Goal: Task Accomplishment & Management: Complete application form

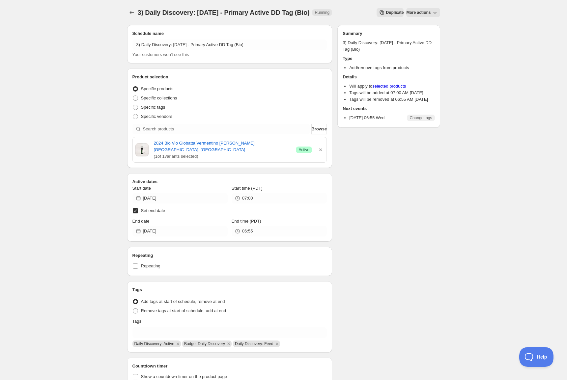
click at [321, 147] on icon "button" at bounding box center [321, 150] width 7 height 7
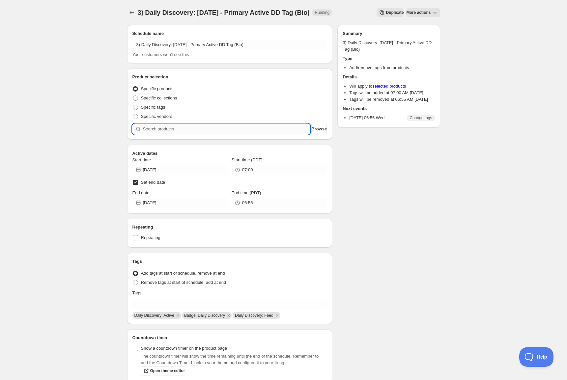
click at [252, 129] on input "search" at bounding box center [226, 129] width 167 height 11
paste input "SOMM2508-DFV22BRO-750"
type input "SOMM2508-DFV22BRO-750"
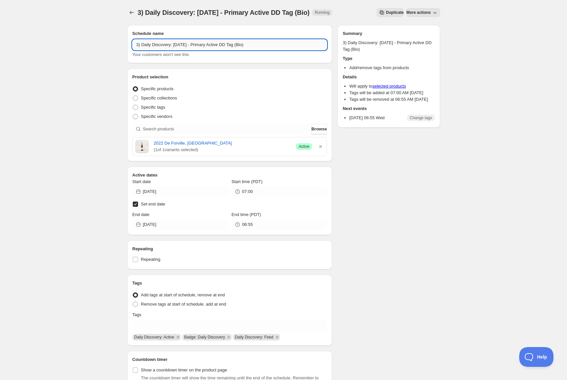
click at [191, 44] on input "3) Daily Discovery: [DATE] - Primary Active DD Tag (Bio)" at bounding box center [230, 45] width 195 height 11
type input "3) Daily Discovery: [DATE] - Primary Active DD Tag ([GEOGRAPHIC_DATA])"
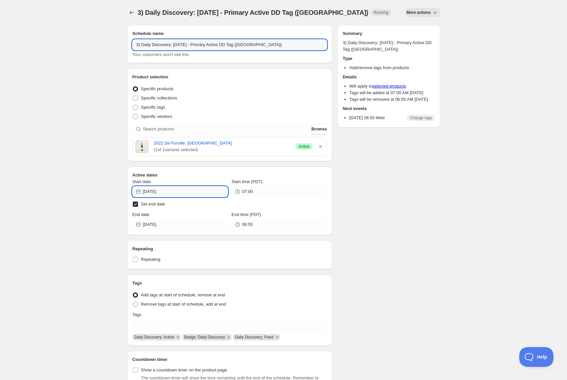
click at [205, 187] on input "[DATE]" at bounding box center [185, 192] width 85 height 11
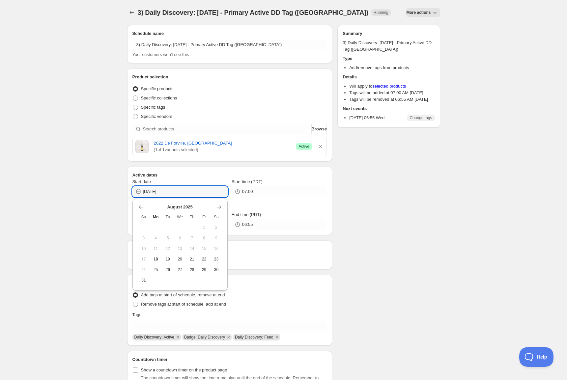
click at [154, 259] on span "18" at bounding box center [155, 259] width 7 height 5
type input "[DATE]"
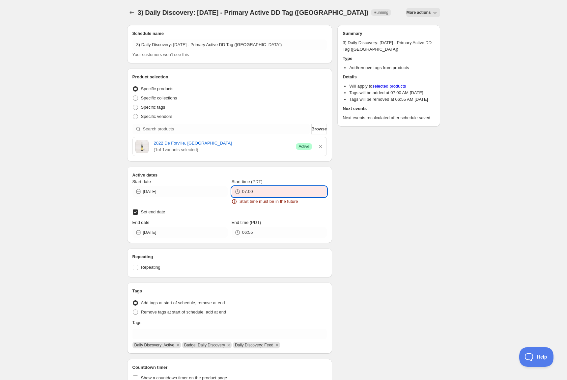
click at [257, 189] on input "07:00" at bounding box center [284, 192] width 85 height 11
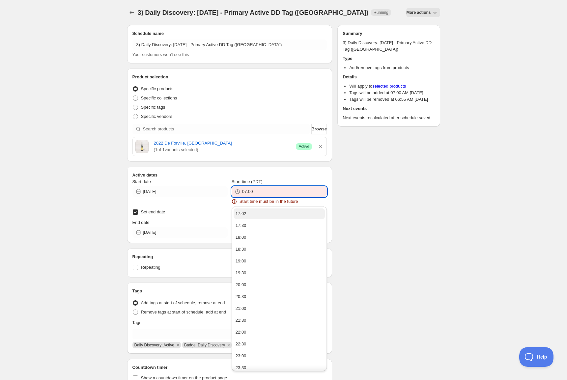
click at [261, 212] on button "17:02" at bounding box center [279, 214] width 91 height 11
type input "17:02"
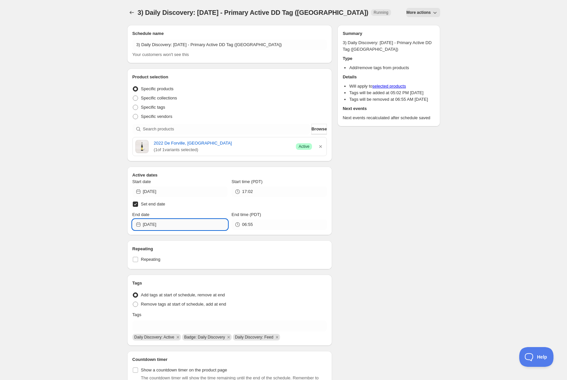
click at [201, 223] on input "[DATE]" at bounding box center [185, 225] width 85 height 11
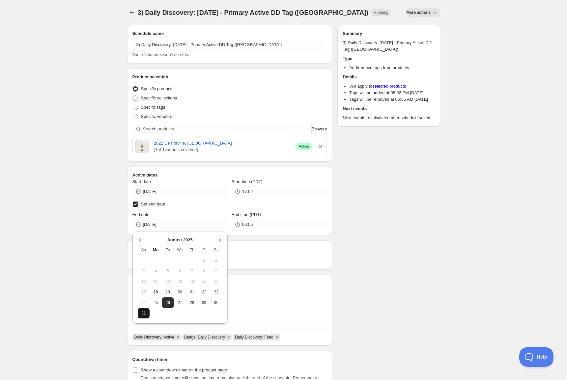
click at [139, 313] on button "31" at bounding box center [144, 313] width 12 height 11
type input "[DATE]"
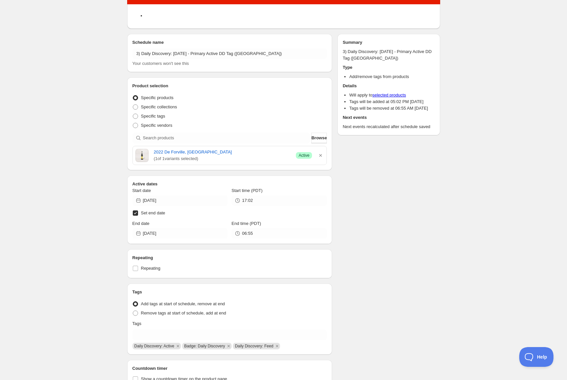
scroll to position [22, 0]
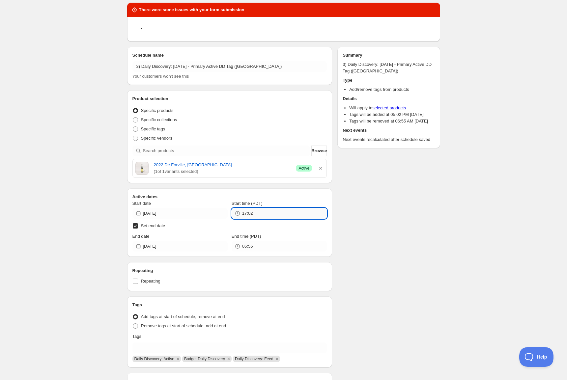
click at [255, 214] on input "17:02" at bounding box center [284, 213] width 85 height 11
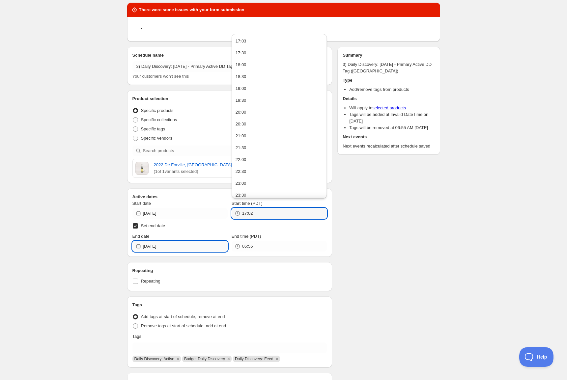
click at [192, 244] on div "End date [DATE]" at bounding box center [180, 242] width 95 height 18
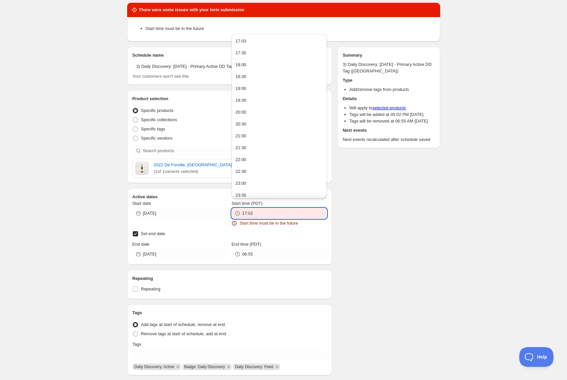
click at [288, 212] on input "17:02" at bounding box center [284, 213] width 85 height 11
drag, startPoint x: 288, startPoint y: 212, endPoint x: 194, endPoint y: 204, distance: 94.3
click at [194, 204] on div "Start date [DATE] Start time (PDT) 17:02 Start time must be in the future" at bounding box center [230, 213] width 195 height 26
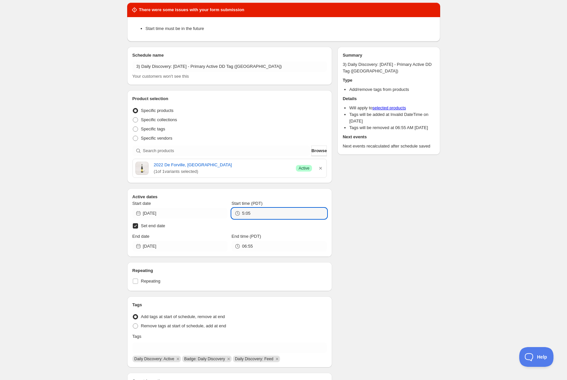
drag, startPoint x: 244, startPoint y: 212, endPoint x: 236, endPoint y: 258, distance: 46.9
click at [244, 212] on input "5:05" at bounding box center [284, 213] width 85 height 11
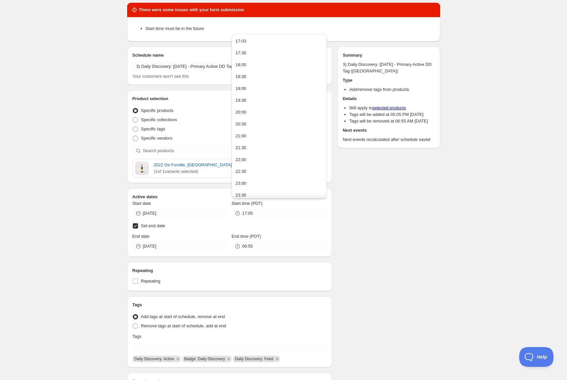
drag, startPoint x: 356, startPoint y: 220, endPoint x: 347, endPoint y: 236, distance: 19.3
click at [355, 220] on div "There were some issues with your form submission Start time must be in the futu…" at bounding box center [281, 232] width 318 height 470
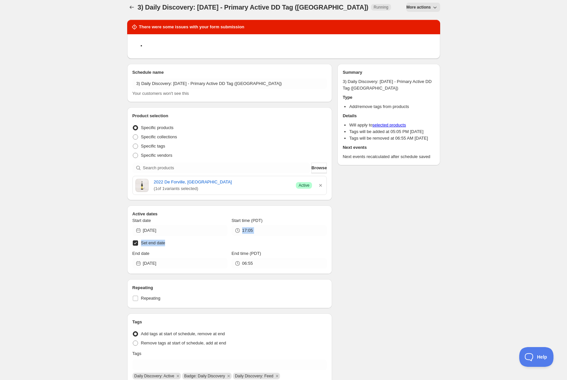
scroll to position [0, 0]
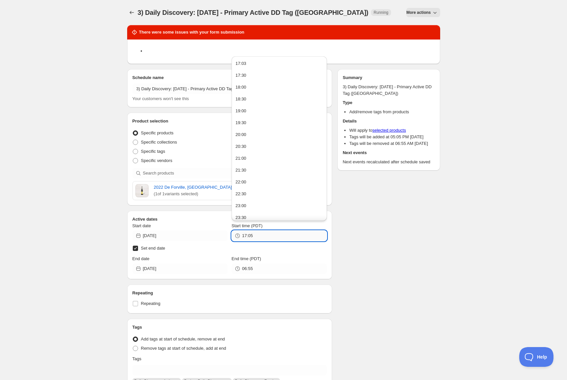
click at [250, 235] on input "17:05" at bounding box center [284, 236] width 85 height 11
drag, startPoint x: 255, startPoint y: 235, endPoint x: 147, endPoint y: 229, distance: 108.7
click at [147, 229] on div "Start date [DATE] Start time (PDT) 17:05" at bounding box center [230, 232] width 195 height 18
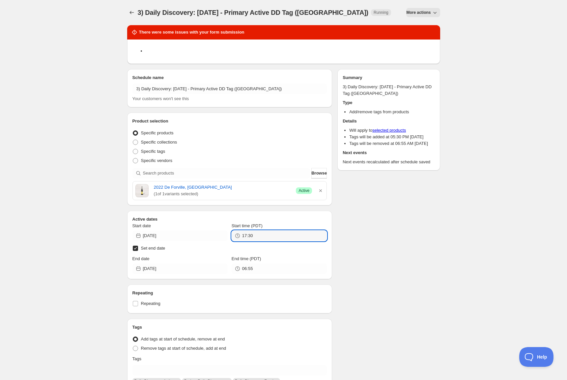
type input "17:30"
click at [488, 103] on div "3) Daily Discovery: [DATE] - Primary Active DD Tag ([GEOGRAPHIC_DATA]). This pa…" at bounding box center [283, 251] width 567 height 502
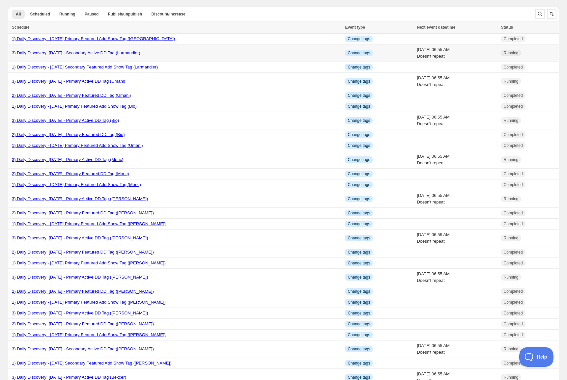
click at [73, 53] on link "3) Daily Discovery: [DATE] - Secondary Active DD Tag (Larmandier)" at bounding box center [76, 52] width 129 height 5
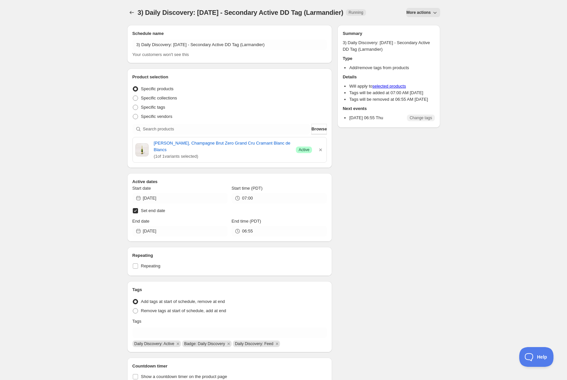
click at [429, 13] on span "More actions" at bounding box center [419, 12] width 24 height 5
click at [421, 25] on span "Duplicate" at bounding box center [425, 26] width 18 height 5
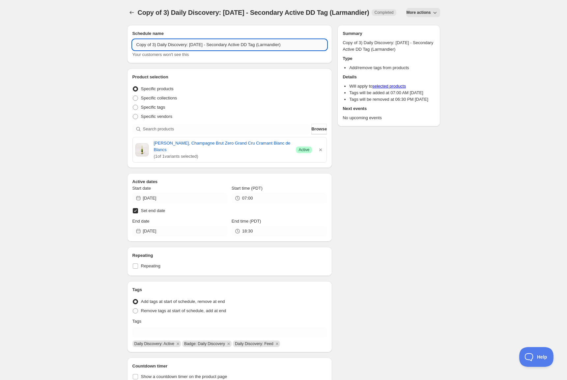
click at [152, 50] on input "Copy of 3) Daily Discovery: [DATE] - Secondary Active DD Tag (Larmandier)" at bounding box center [230, 45] width 195 height 11
click at [191, 45] on input "3) Daily Discovery: [DATE] - Secondary Active DD Tag (Larmandier)" at bounding box center [230, 45] width 195 height 11
click at [224, 43] on input "3) Daily Discovery: [DATE] - Secondary Active DD Tag (Larmandier)" at bounding box center [230, 45] width 195 height 11
drag, startPoint x: 271, startPoint y: 44, endPoint x: 272, endPoint y: 52, distance: 8.7
click at [271, 44] on input "3) Daily Discovery: [DATE] - Primary Active DD Tag (Larmandier)" at bounding box center [230, 45] width 195 height 11
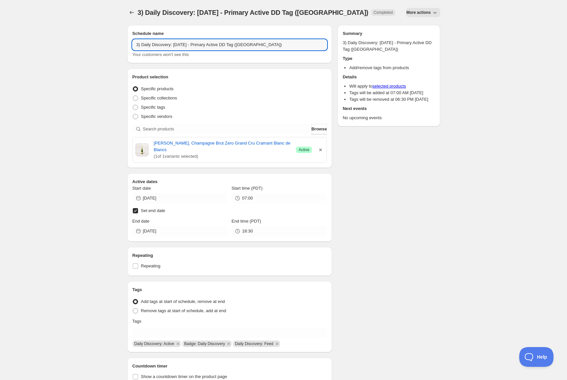
type input "3) Daily Discovery: [DATE] - Primary Active DD Tag ([GEOGRAPHIC_DATA])"
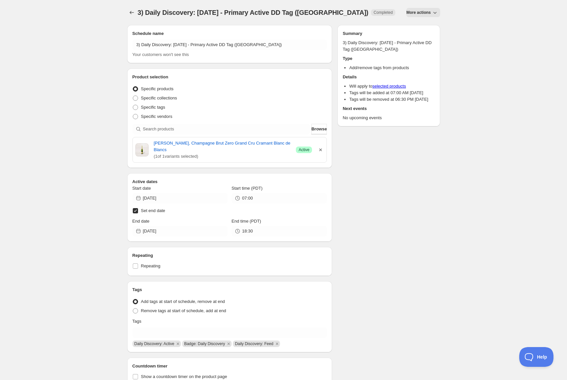
drag, startPoint x: 323, startPoint y: 151, endPoint x: 274, endPoint y: 137, distance: 51.0
click at [322, 151] on icon "button" at bounding box center [321, 150] width 7 height 7
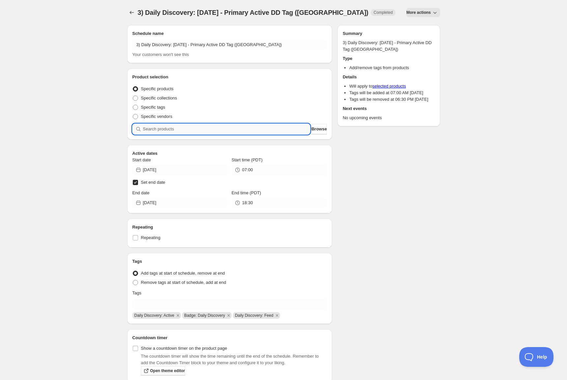
click at [259, 129] on input "search" at bounding box center [226, 129] width 167 height 11
paste input "SOMM2508-DFV22BRO-750"
type input "SOMM2508-DFV22BRO-750"
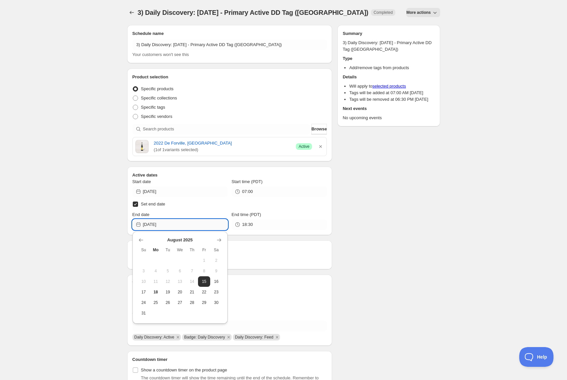
click at [216, 224] on input "[DATE]" at bounding box center [185, 225] width 85 height 11
click at [144, 305] on span "24" at bounding box center [143, 302] width 7 height 5
type input "[DATE]"
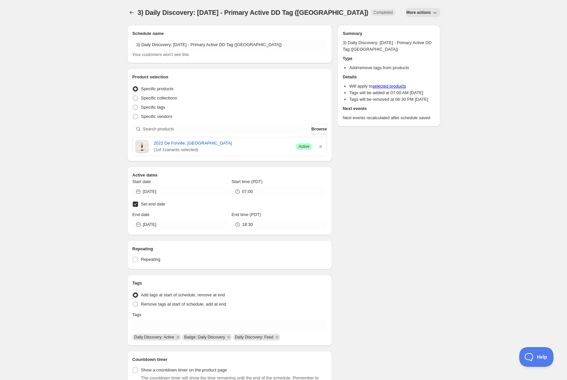
click at [351, 227] on div "Schedule name 3) Daily Discovery: [DATE] - Primary Active DD Tag (Foreville) Yo…" at bounding box center [281, 220] width 318 height 400
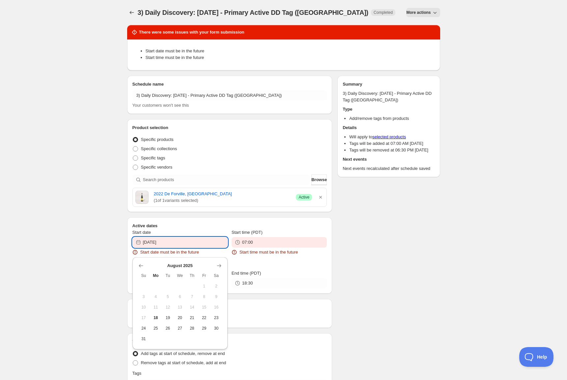
click at [200, 241] on input "[DATE]" at bounding box center [185, 242] width 85 height 11
click at [157, 319] on span "18" at bounding box center [155, 318] width 7 height 5
type input "[DATE]"
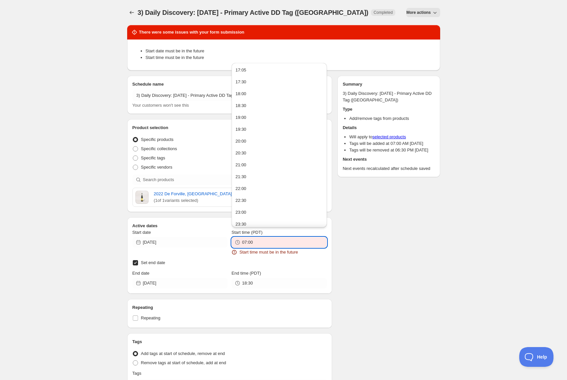
click at [273, 242] on input "07:00" at bounding box center [284, 242] width 85 height 11
click at [246, 69] on button "17:05" at bounding box center [279, 70] width 91 height 11
type input "17:05"
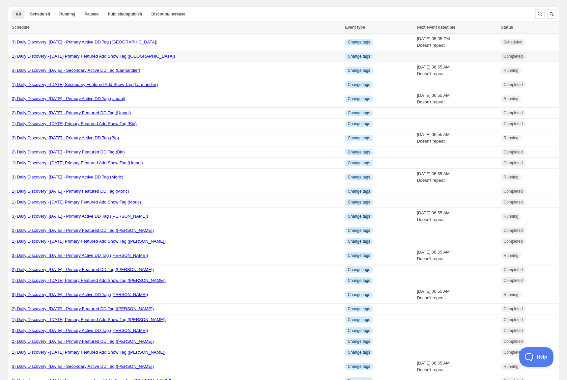
click at [147, 54] on link "1) Daily Discovery - [DATE] Primary Featured Add Show Tag ([GEOGRAPHIC_DATA])" at bounding box center [93, 56] width 163 height 5
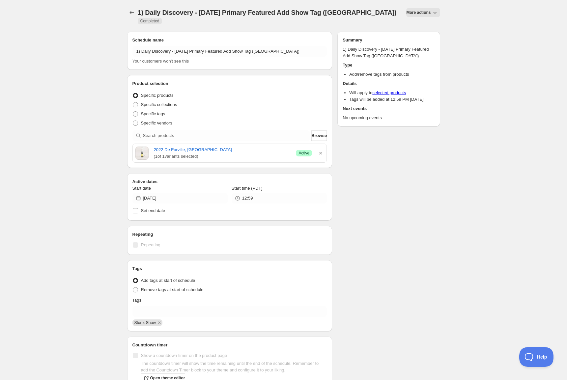
click at [427, 12] on span "More actions" at bounding box center [419, 12] width 24 height 5
click at [426, 26] on span "Duplicate" at bounding box center [425, 26] width 18 height 5
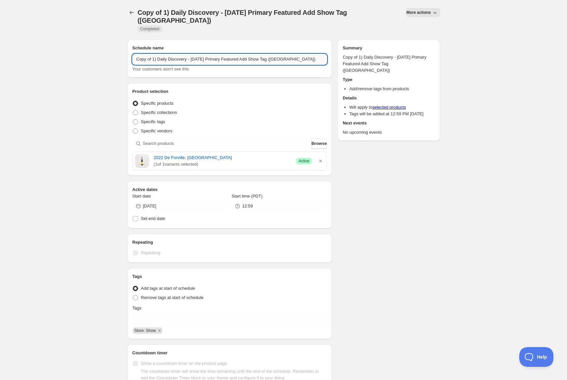
click at [152, 59] on input "Copy of 1) Daily Discovery - [DATE] Primary Featured Add Show Tag ([GEOGRAPHIC_…" at bounding box center [230, 59] width 195 height 11
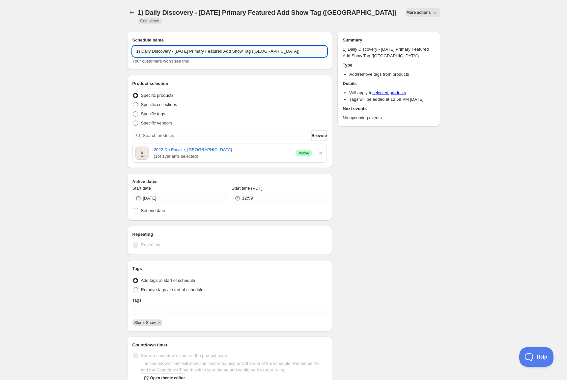
click at [192, 52] on input "1) Daily Discovery - [DATE] Primary Featured Add Show Tag ([GEOGRAPHIC_DATA])" at bounding box center [230, 51] width 195 height 11
drag, startPoint x: 280, startPoint y: 51, endPoint x: 278, endPoint y: 66, distance: 14.6
click at [280, 51] on input "1) Daily Discovery - [DATE] Primary Featured Add Show Tag ([GEOGRAPHIC_DATA])" at bounding box center [230, 51] width 195 height 11
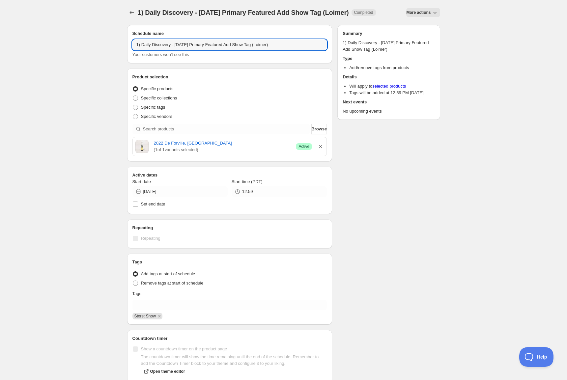
type input "1) Daily Discovery - [DATE] Primary Featured Add Show Tag (Loimer)"
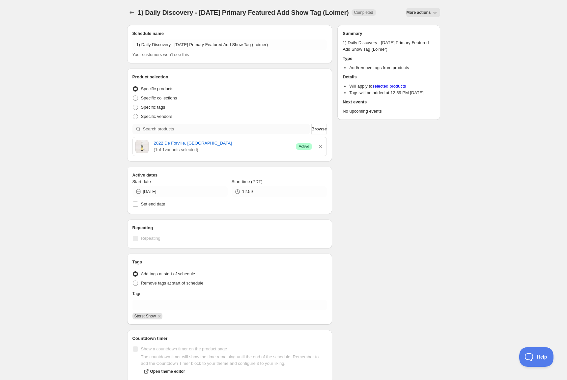
drag, startPoint x: 321, startPoint y: 154, endPoint x: 256, endPoint y: 131, distance: 68.7
click at [321, 150] on icon "button" at bounding box center [321, 146] width 7 height 7
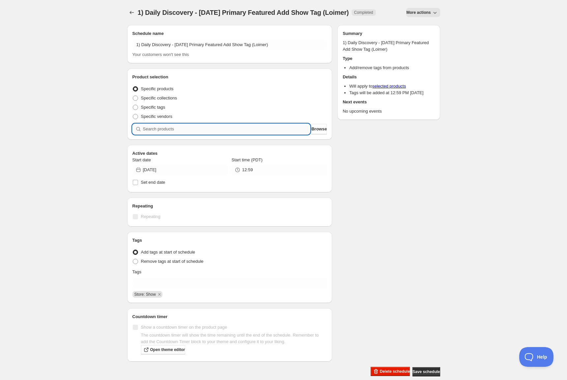
click at [254, 132] on input "search" at bounding box center [226, 129] width 167 height 11
paste input "SOMM2508-WLM22GVK-750"
type input "SOMM2508-WLM22GVK-750"
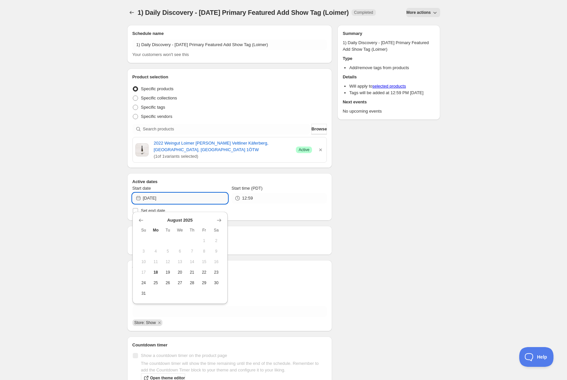
click at [211, 202] on input "[DATE]" at bounding box center [185, 198] width 85 height 11
click at [272, 204] on input "12:59" at bounding box center [284, 198] width 85 height 11
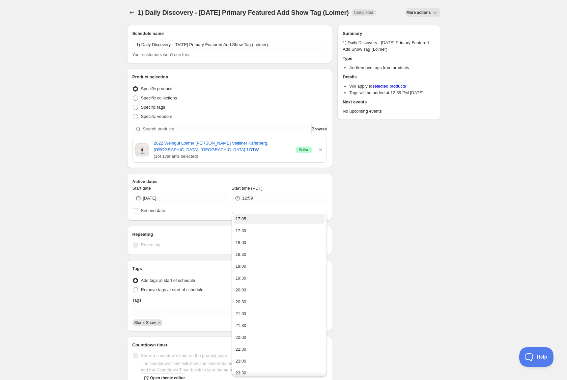
click at [271, 218] on button "17:05" at bounding box center [279, 219] width 91 height 11
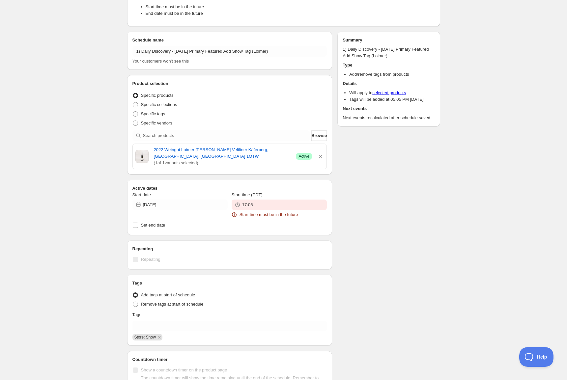
scroll to position [77, 0]
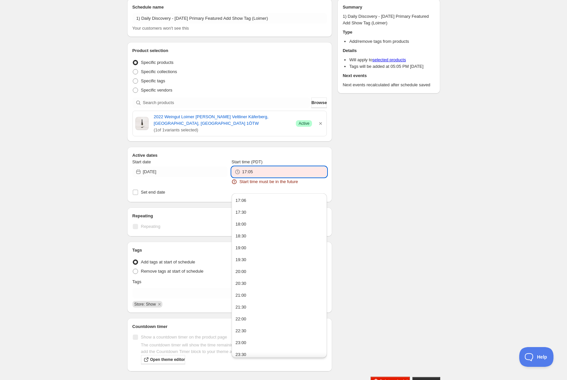
click at [281, 177] on input "17:05" at bounding box center [284, 172] width 85 height 11
drag, startPoint x: 260, startPoint y: 212, endPoint x: 262, endPoint y: 205, distance: 7.0
click at [260, 212] on button "17:30" at bounding box center [279, 212] width 91 height 11
type input "17:30"
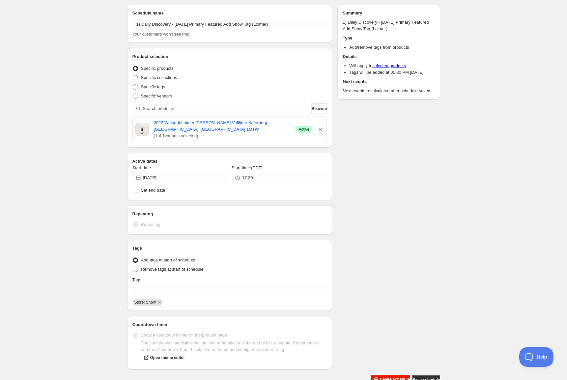
scroll to position [66, 0]
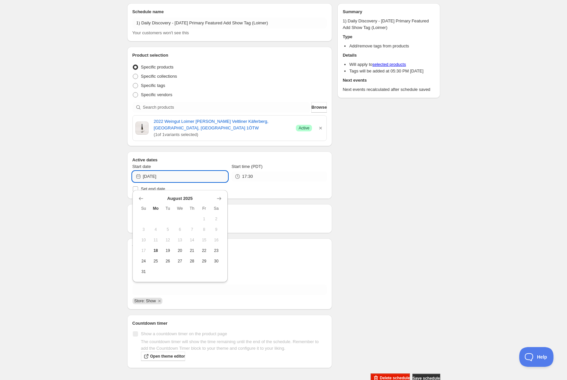
click at [197, 178] on input "[DATE]" at bounding box center [185, 176] width 85 height 11
click at [157, 248] on button "18" at bounding box center [156, 251] width 12 height 11
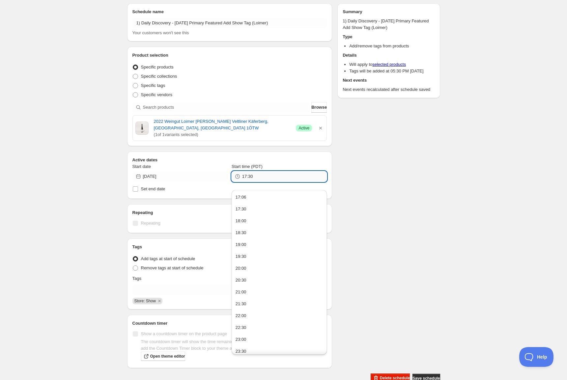
click at [276, 181] on input "17:30" at bounding box center [284, 176] width 85 height 11
click at [247, 208] on button "17:30" at bounding box center [279, 209] width 91 height 11
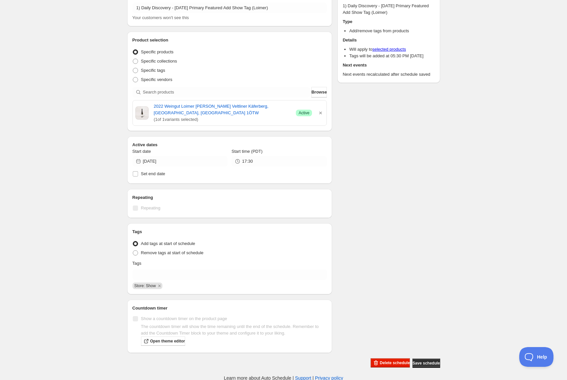
scroll to position [88, 0]
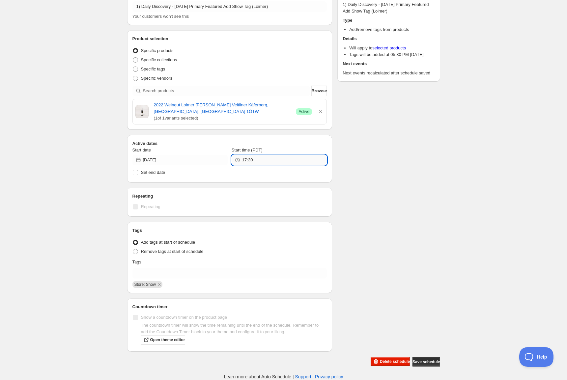
click at [260, 165] on input "17:30" at bounding box center [284, 160] width 85 height 11
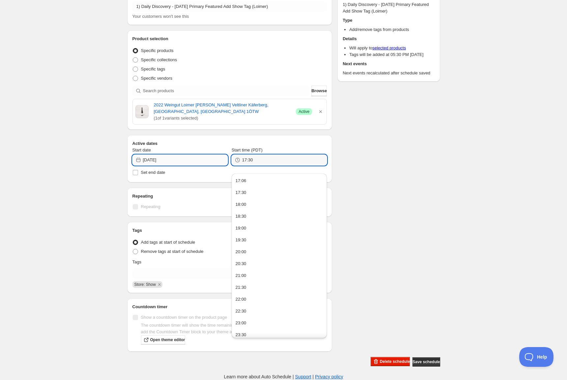
click at [184, 158] on input "[DATE]" at bounding box center [185, 160] width 85 height 11
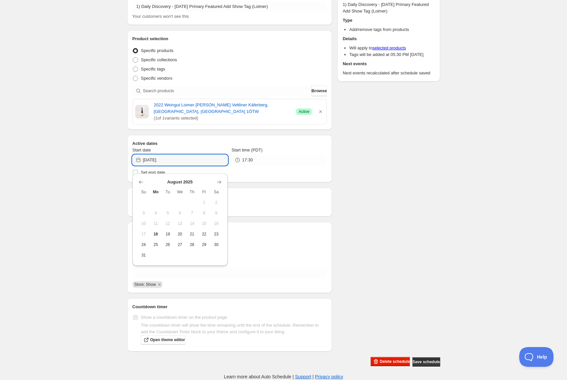
click at [242, 179] on div "Active dates Start date [DATE] Start time (PDT) 17:30 Set end date" at bounding box center [229, 158] width 205 height 47
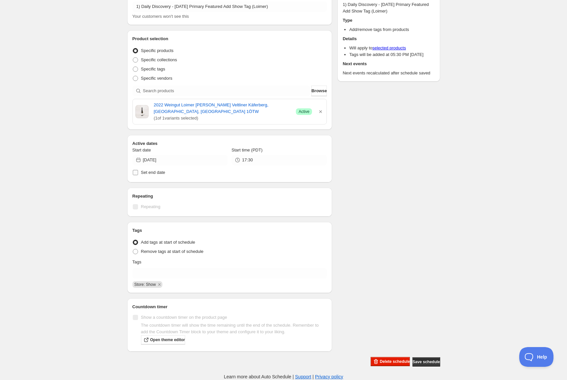
click at [154, 173] on span "Set end date" at bounding box center [153, 172] width 24 height 5
click at [138, 173] on input "Set end date" at bounding box center [135, 172] width 5 height 5
checkbox input "true"
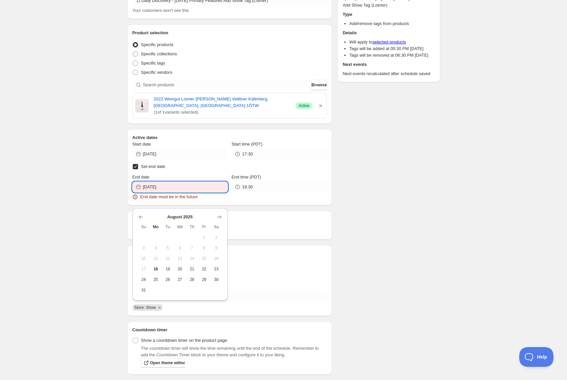
drag, startPoint x: 178, startPoint y: 194, endPoint x: 143, endPoint y: 190, distance: 35.1
click at [140, 190] on div "[DATE]" at bounding box center [180, 187] width 95 height 11
click at [175, 283] on button "27" at bounding box center [180, 280] width 12 height 11
type input "[DATE]"
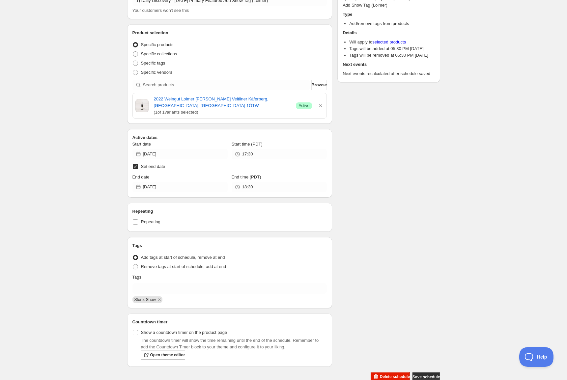
drag, startPoint x: 136, startPoint y: 175, endPoint x: 149, endPoint y: 174, distance: 12.9
click at [137, 169] on input "Set end date" at bounding box center [135, 166] width 5 height 5
checkbox input "false"
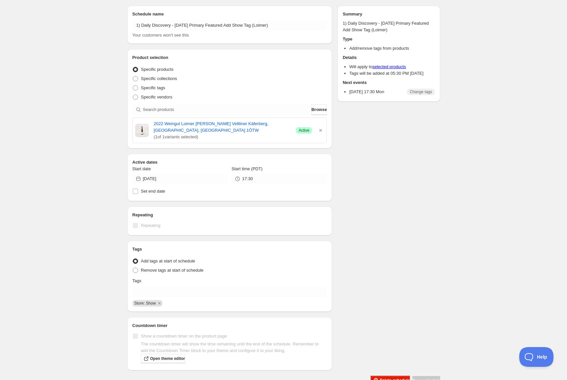
scroll to position [0, 0]
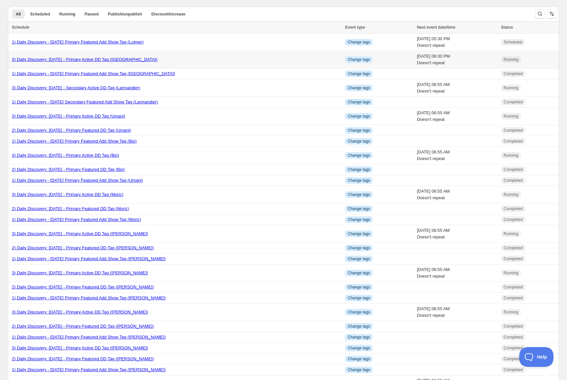
click at [101, 59] on link "3) Daily Discovery: [DATE] - Primary Active DD Tag ([GEOGRAPHIC_DATA])" at bounding box center [85, 59] width 146 height 5
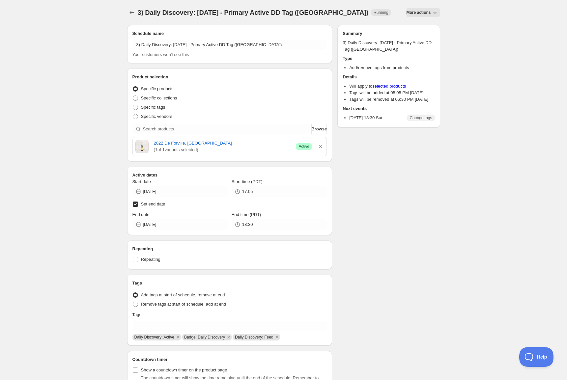
click at [420, 13] on span "More actions" at bounding box center [419, 12] width 24 height 5
click at [420, 25] on span "Duplicate" at bounding box center [425, 26] width 18 height 5
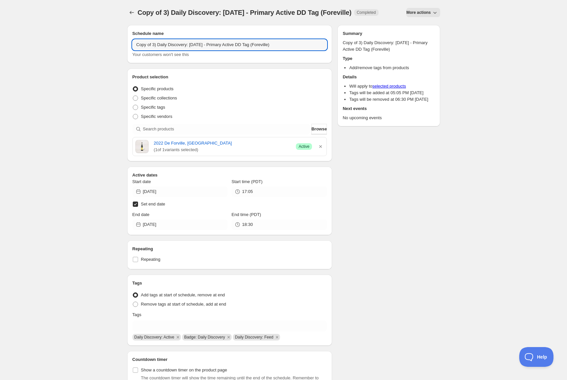
drag, startPoint x: 152, startPoint y: 51, endPoint x: 159, endPoint y: 88, distance: 37.6
click at [152, 50] on input "Copy of 3) Daily Discovery: [DATE] - Primary Active DD Tag (Foreville)" at bounding box center [230, 45] width 195 height 11
click at [191, 45] on input "3) Daily Discovery: [DATE] - Primary Active DD Tag ([GEOGRAPHIC_DATA])" at bounding box center [230, 45] width 195 height 11
click at [265, 43] on input "3) Daily Discovery: [DATE] - Primary Active DD Tag ([GEOGRAPHIC_DATA])" at bounding box center [230, 45] width 195 height 11
type input "3) Daily Discovery: [DATE] - Primary Active DD Tag (Loimer)"
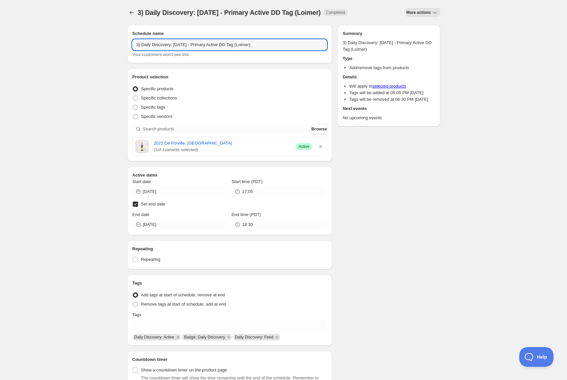
drag, startPoint x: 322, startPoint y: 147, endPoint x: 313, endPoint y: 147, distance: 8.6
click at [320, 147] on icon "button" at bounding box center [321, 146] width 7 height 7
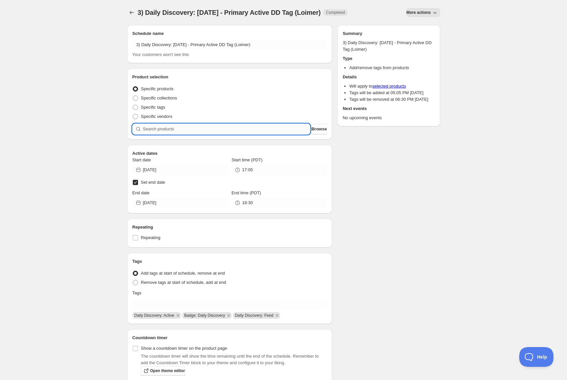
click at [274, 132] on input "search" at bounding box center [226, 129] width 167 height 11
paste input "SOMM2508-WLM22GVK-750"
type input "SOMM2508-WLM22GVK-750"
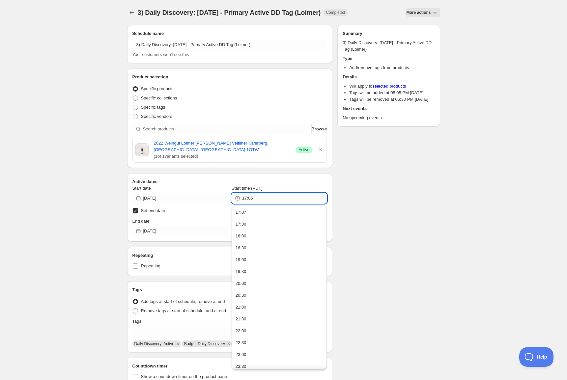
click at [256, 200] on input "17:05" at bounding box center [284, 198] width 85 height 11
click at [253, 212] on button "17:07" at bounding box center [279, 212] width 91 height 11
type input "17:07"
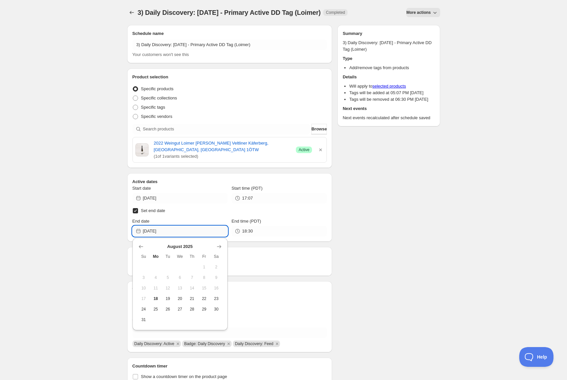
click at [211, 231] on input "[DATE]" at bounding box center [185, 231] width 85 height 11
drag, startPoint x: 141, startPoint y: 323, endPoint x: 144, endPoint y: 318, distance: 6.3
click at [141, 323] on button "31" at bounding box center [144, 320] width 12 height 11
type input "[DATE]"
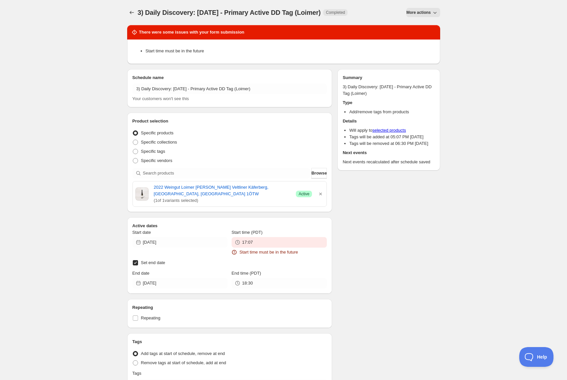
click at [298, 46] on div "Start time must be in the future" at bounding box center [284, 51] width 303 height 15
click at [253, 221] on div "Active dates Start date [DATE] Start time (PDT) 17:07 Start time must be in the…" at bounding box center [229, 256] width 205 height 76
click at [248, 239] on input "17:07" at bounding box center [284, 242] width 85 height 11
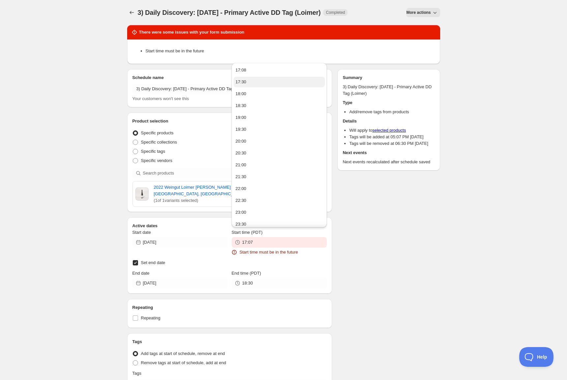
click at [263, 79] on button "17:30" at bounding box center [279, 82] width 91 height 11
type input "17:30"
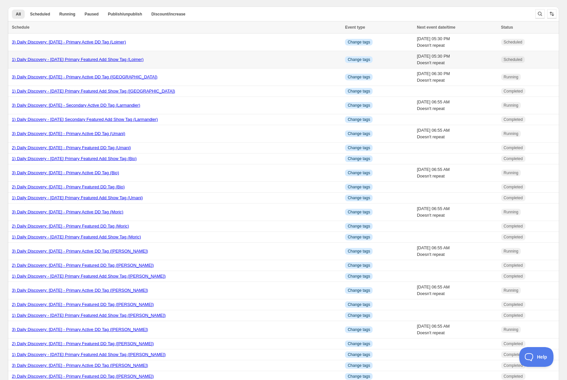
click at [124, 59] on link "1) Daily Discovery - [DATE] Primary Featured Add Show Tag (Loimer)" at bounding box center [78, 59] width 132 height 5
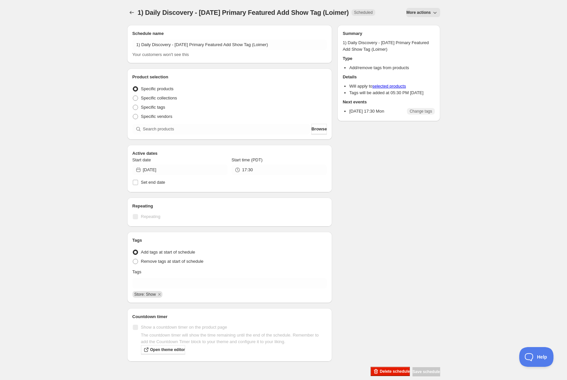
click at [415, 11] on span "More actions" at bounding box center [419, 12] width 24 height 5
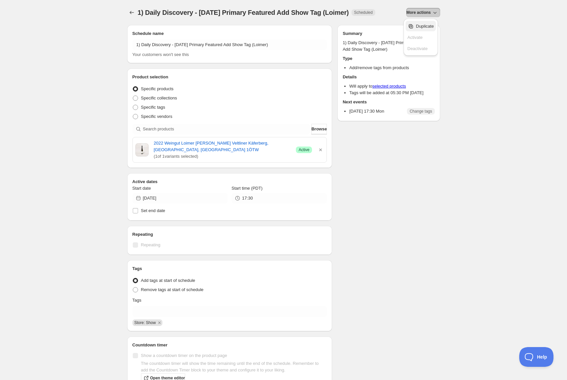
click at [421, 24] on span "Duplicate" at bounding box center [425, 26] width 18 height 5
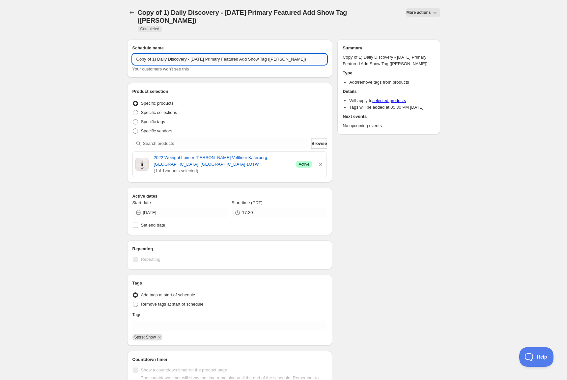
click at [152, 58] on input "Copy of 1) Daily Discovery - [DATE] Primary Featured Add Show Tag ([PERSON_NAME…" at bounding box center [230, 59] width 195 height 11
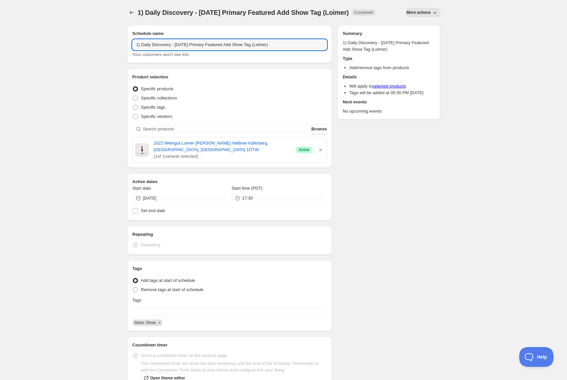
drag, startPoint x: 192, startPoint y: 50, endPoint x: 196, endPoint y: 71, distance: 21.5
click at [193, 50] on input "1) Daily Discovery - [DATE] Primary Featured Add Show Tag (Loimer)" at bounding box center [230, 45] width 195 height 11
click at [280, 50] on input "1) Daily Discovery - [DATE] Primary Featured Add Show Tag (Loimer)" at bounding box center [230, 45] width 195 height 11
type input "1) Daily Discovery - [DATE] Primary Featured Add Show Tag ()"
drag, startPoint x: 319, startPoint y: 149, endPoint x: 282, endPoint y: 136, distance: 39.9
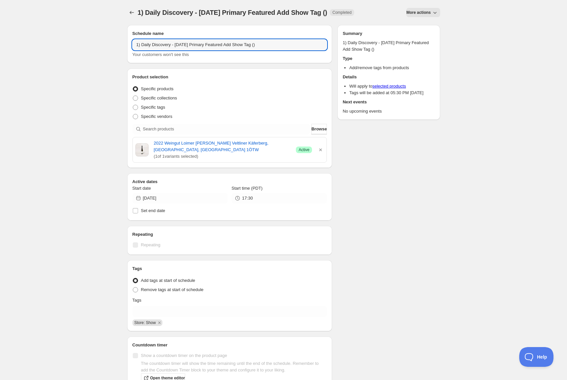
click at [318, 148] on icon "button" at bounding box center [321, 150] width 7 height 7
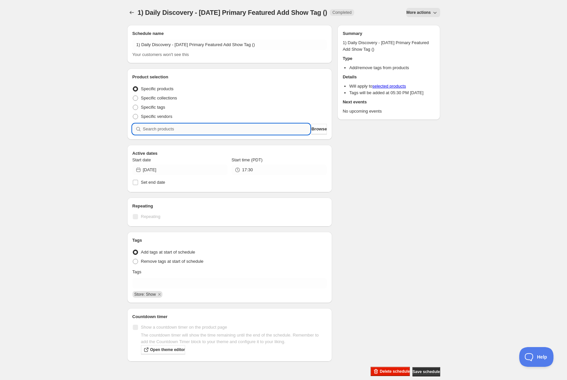
click at [279, 129] on input "search" at bounding box center [226, 129] width 167 height 11
paste input "SOMM2508-CLP23FAD-750"
type input "SOMM2508-CLP23FAD-750"
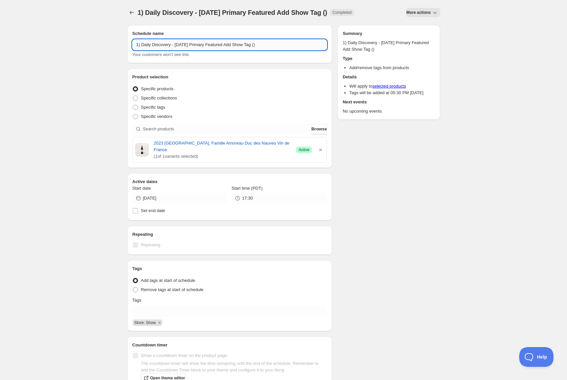
click at [268, 45] on input "1) Daily Discovery - [DATE] Primary Featured Add Show Tag ()" at bounding box center [230, 45] width 195 height 11
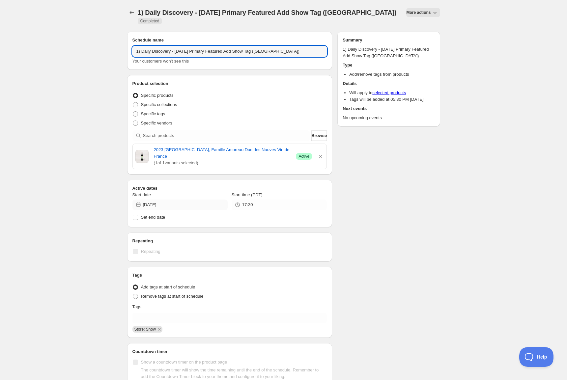
type input "1) Daily Discovery - [DATE] Primary Featured Add Show Tag ([GEOGRAPHIC_DATA])"
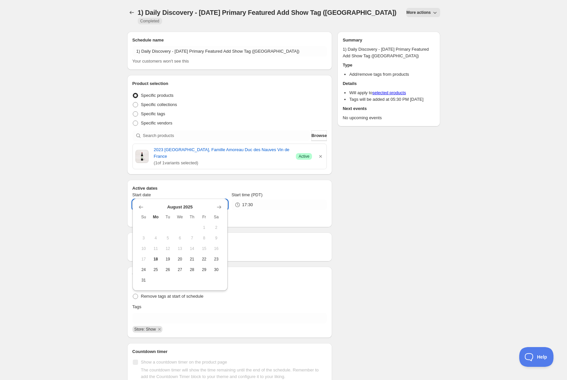
click at [210, 200] on input "[DATE]" at bounding box center [185, 205] width 85 height 11
click at [283, 192] on div "Start time (PDT)" at bounding box center [279, 195] width 95 height 7
click at [150, 213] on label "Set end date" at bounding box center [230, 217] width 195 height 9
click at [138, 215] on input "Set end date" at bounding box center [135, 217] width 5 height 5
checkbox input "true"
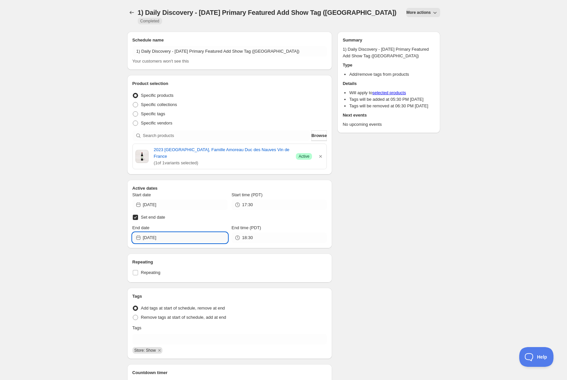
click at [175, 233] on input "[DATE]" at bounding box center [185, 238] width 85 height 11
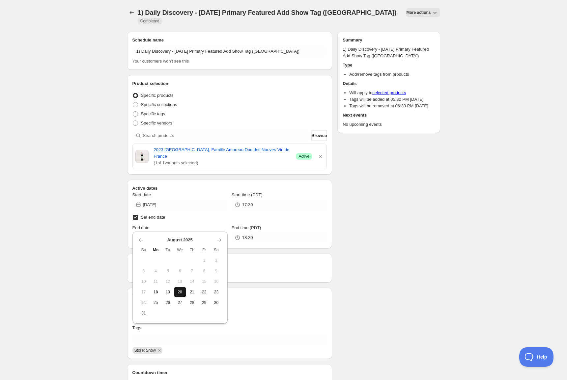
click at [180, 296] on button "20" at bounding box center [180, 292] width 12 height 11
type input "[DATE]"
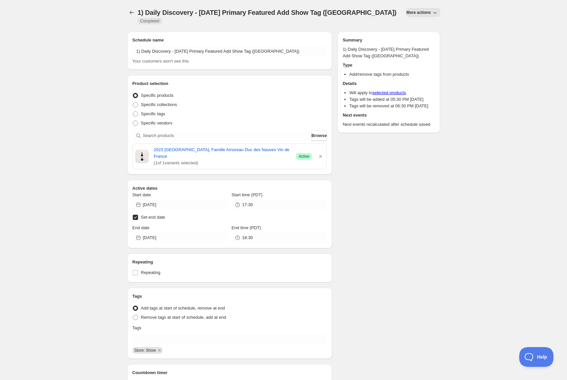
click at [137, 215] on input "Set end date" at bounding box center [135, 217] width 5 height 5
checkbox input "false"
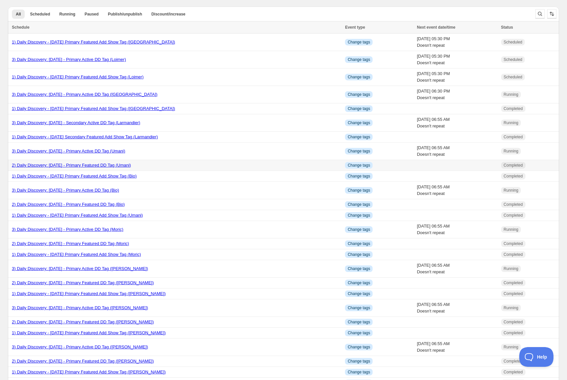
click at [92, 165] on link "2) Daily Discovery: [DATE] - Primary Featured DD Tag (Umani)" at bounding box center [71, 165] width 119 height 5
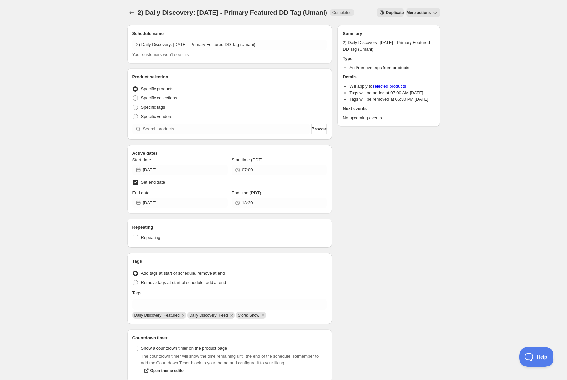
click at [404, 12] on span "Duplicate" at bounding box center [395, 12] width 18 height 5
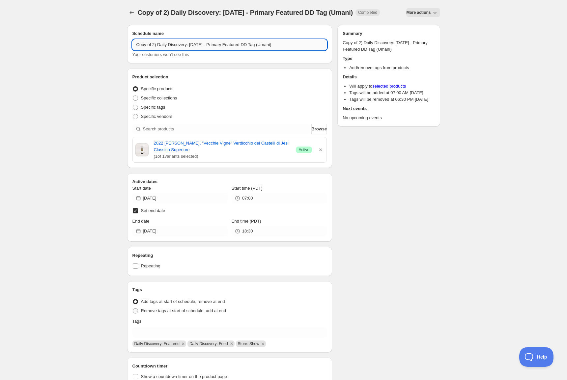
drag, startPoint x: 152, startPoint y: 53, endPoint x: 147, endPoint y: 64, distance: 12.6
click at [152, 50] on input "Copy of 2) Daily Discovery: [DATE] - Primary Featured DD Tag (Umani)" at bounding box center [230, 45] width 195 height 11
click at [191, 42] on input "2) Daily Discovery: [DATE] - Primary Featured DD Tag (Umani)" at bounding box center [230, 45] width 195 height 11
click at [266, 45] on input "2) Daily Discovery: [DATE] - Primary Featured DD Tag (Umani)" at bounding box center [230, 45] width 195 height 11
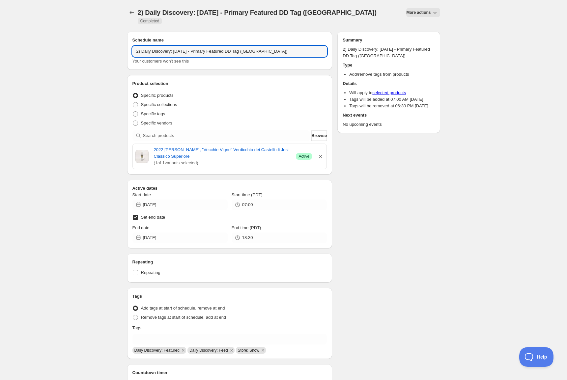
type input "2) Daily Discovery: [DATE] - Primary Featured DD Tag ([GEOGRAPHIC_DATA])"
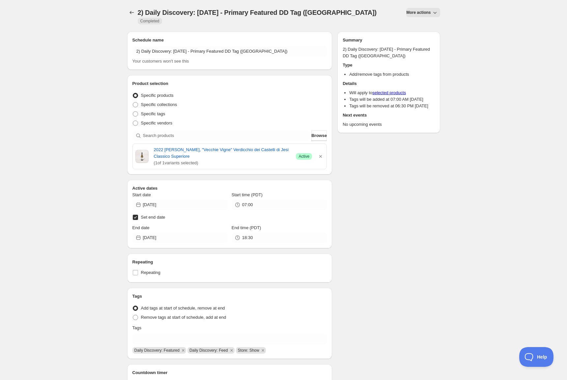
drag, startPoint x: 321, startPoint y: 149, endPoint x: 296, endPoint y: 150, distance: 25.1
click at [320, 153] on icon "button" at bounding box center [321, 156] width 7 height 7
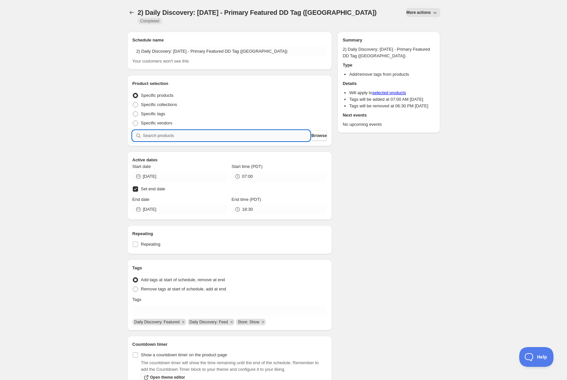
click at [275, 133] on input "search" at bounding box center [226, 136] width 167 height 11
paste input "SOMM2508-CLP23FAD-750"
type input "SOMM2508-CLP23FAD-750"
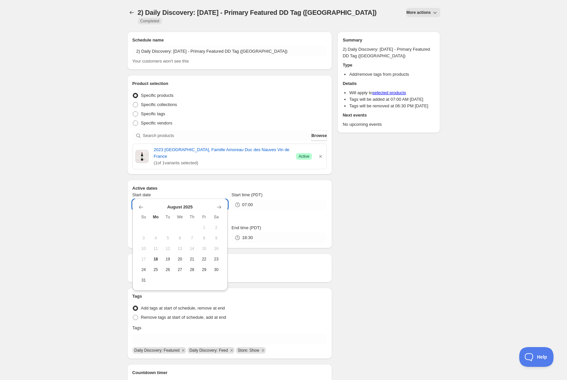
click at [213, 200] on input "[DATE]" at bounding box center [185, 205] width 85 height 11
click at [156, 259] on span "18" at bounding box center [155, 259] width 7 height 5
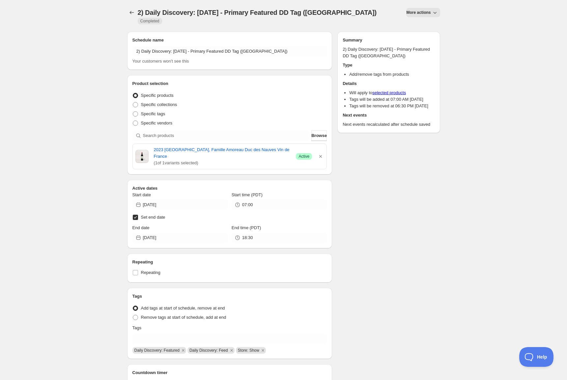
type input "[DATE]"
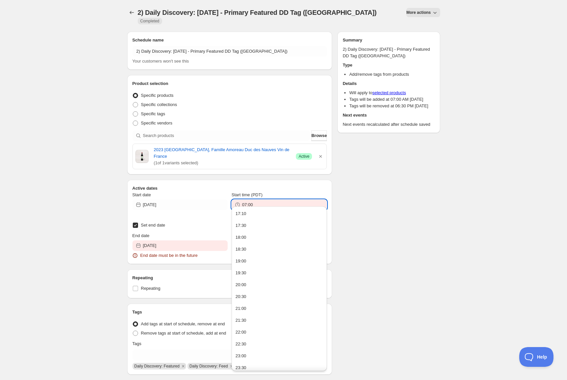
click at [263, 200] on input "07:00" at bounding box center [284, 205] width 85 height 11
click at [255, 215] on button "17:10" at bounding box center [279, 214] width 91 height 11
type input "17:10"
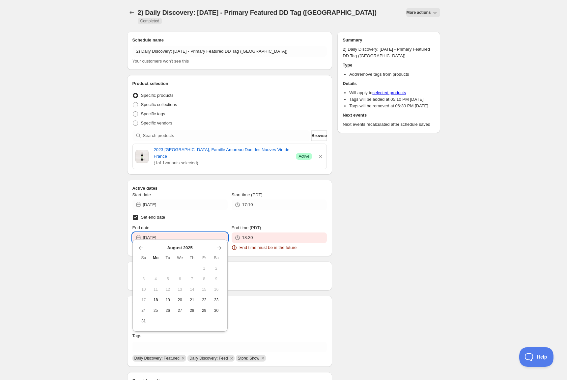
click at [189, 233] on input "[DATE]" at bounding box center [185, 238] width 85 height 11
drag, startPoint x: 171, startPoint y: 301, endPoint x: 172, endPoint y: 295, distance: 5.8
click at [171, 300] on span "19" at bounding box center [168, 300] width 7 height 5
type input "[DATE]"
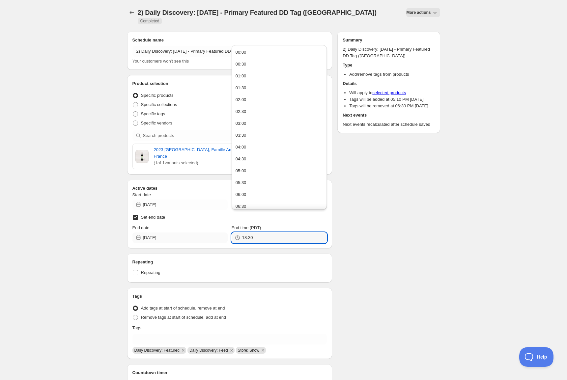
drag, startPoint x: 263, startPoint y: 224, endPoint x: 180, endPoint y: 220, distance: 82.9
click at [179, 225] on div "End date [DATE] End time (PDT) 18:30" at bounding box center [230, 234] width 195 height 18
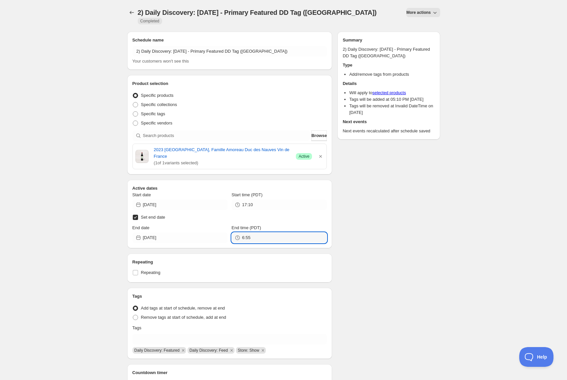
type input "06:55"
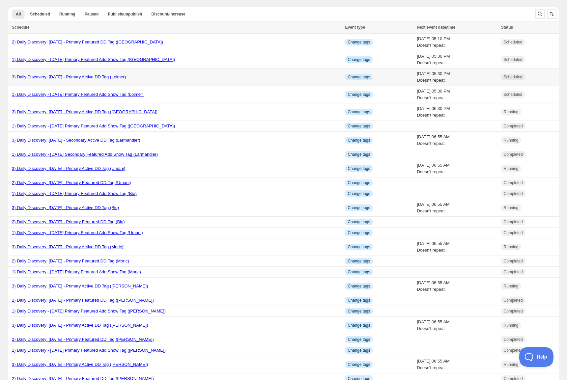
click at [49, 74] on td "3) Daily Discovery: [DATE] - Primary Active DD Tag (Loimer)" at bounding box center [175, 77] width 335 height 17
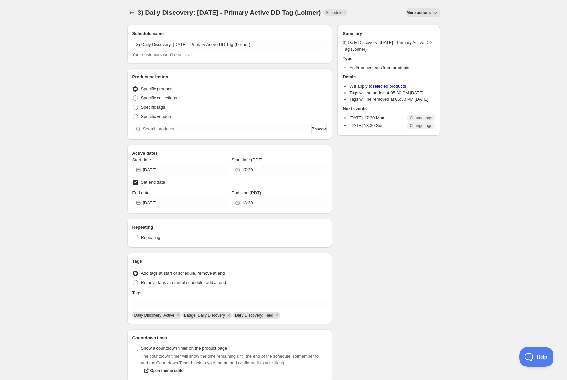
click at [421, 13] on span "More actions" at bounding box center [419, 12] width 24 height 5
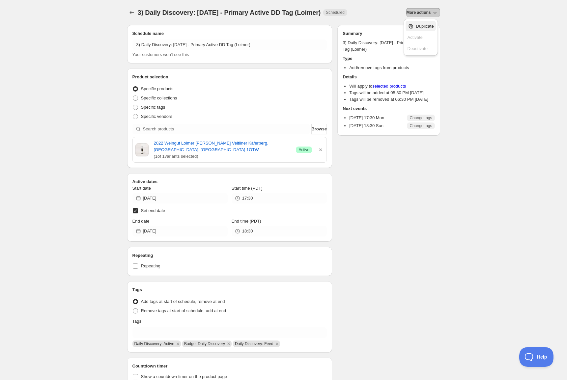
click at [415, 25] on div "Duplicate" at bounding box center [421, 26] width 26 height 7
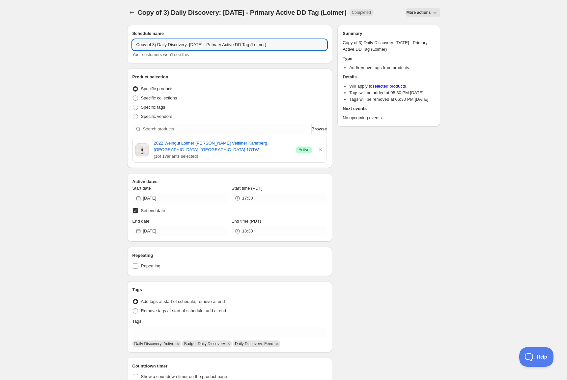
drag, startPoint x: 151, startPoint y: 41, endPoint x: 157, endPoint y: 61, distance: 20.8
click at [151, 42] on input "Copy of 3) Daily Discovery: [DATE] - Primary Active DD Tag (Loimer)" at bounding box center [230, 45] width 195 height 11
click at [190, 46] on input "3) Daily Discovery: [DATE] - Primary Active DD Tag (Loimer)" at bounding box center [230, 45] width 195 height 11
click at [263, 45] on input "3) Daily Discovery: [DATE] - Primary Active DD Tag (Loimer)" at bounding box center [230, 45] width 195 height 11
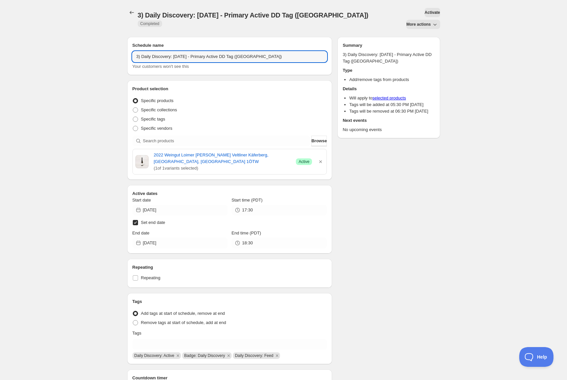
type input "3) Daily Discovery: [DATE] - Primary Active DD Tag ([GEOGRAPHIC_DATA])"
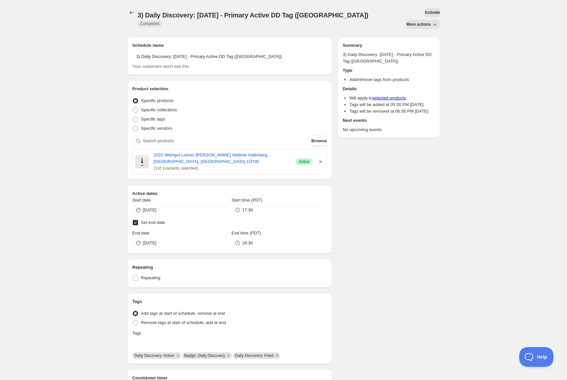
click at [321, 152] on div "2022 Weingut Loimer [PERSON_NAME] Veltliner Käferberg, Langenlois, [GEOGRAPHIC_…" at bounding box center [230, 162] width 189 height 20
click at [321, 159] on icon "button" at bounding box center [321, 162] width 7 height 7
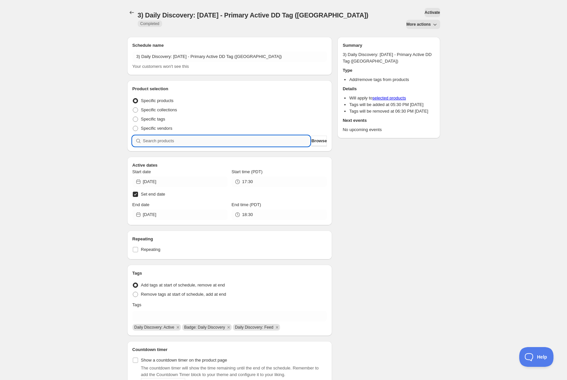
drag, startPoint x: 273, startPoint y: 127, endPoint x: 269, endPoint y: 127, distance: 4.0
click at [273, 136] on input "search" at bounding box center [226, 141] width 167 height 11
paste input "SOMM2508-CLP23FAD-750"
type input "SOMM2508-CLP23FAD-750"
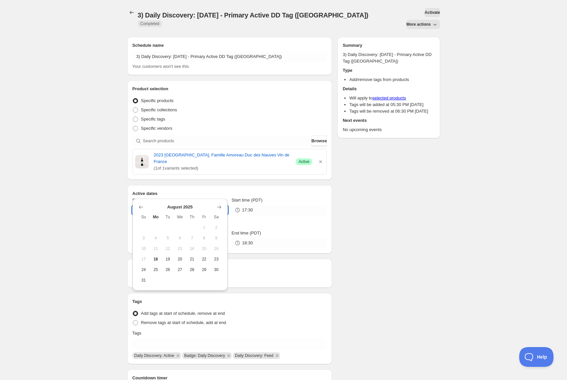
click at [207, 205] on input "[DATE]" at bounding box center [185, 210] width 85 height 11
click at [257, 205] on input "17:30" at bounding box center [284, 210] width 85 height 11
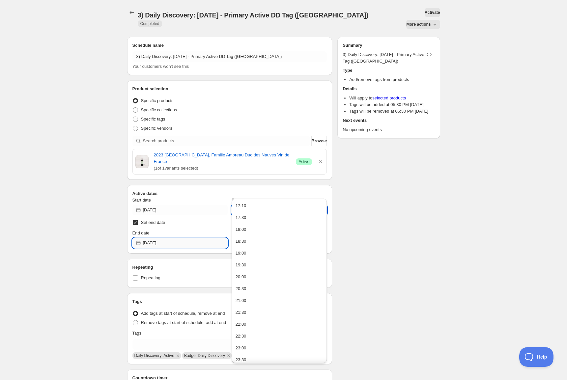
click at [193, 238] on input "[DATE]" at bounding box center [185, 243] width 85 height 11
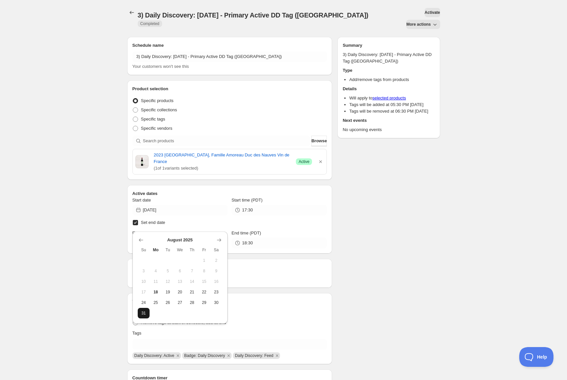
click at [142, 309] on button "31" at bounding box center [144, 313] width 12 height 11
type input "[DATE]"
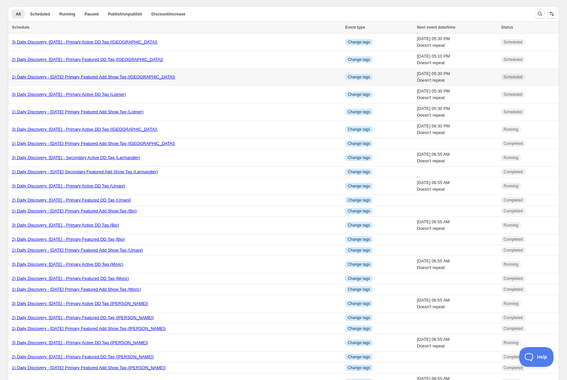
click at [121, 77] on link "1) Daily Discovery - [DATE] Primary Featured Add Show Tag ([GEOGRAPHIC_DATA])" at bounding box center [93, 77] width 163 height 5
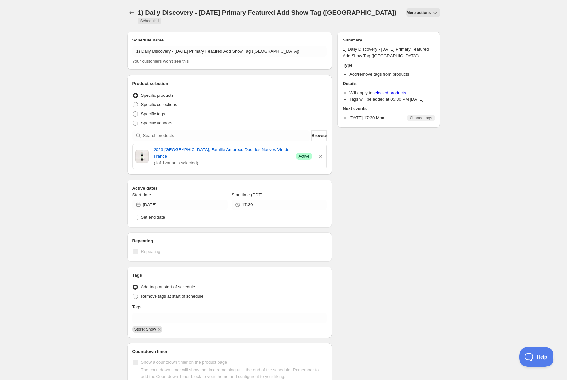
click at [416, 11] on span "More actions" at bounding box center [419, 12] width 24 height 5
click at [417, 29] on span "Duplicate" at bounding box center [425, 26] width 18 height 5
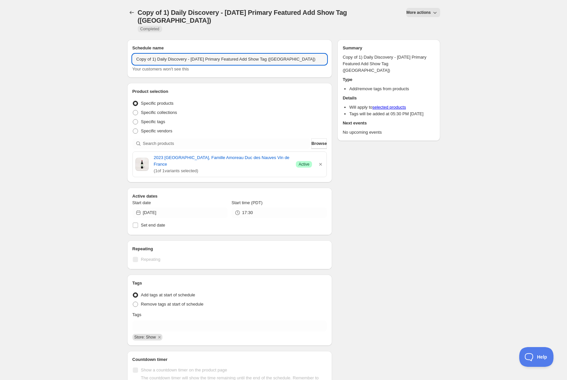
drag, startPoint x: 153, startPoint y: 50, endPoint x: 151, endPoint y: 82, distance: 31.7
click at [153, 54] on input "Copy of 1) Daily Discovery - [DATE] Primary Featured Add Show Tag ([GEOGRAPHIC_…" at bounding box center [230, 59] width 195 height 11
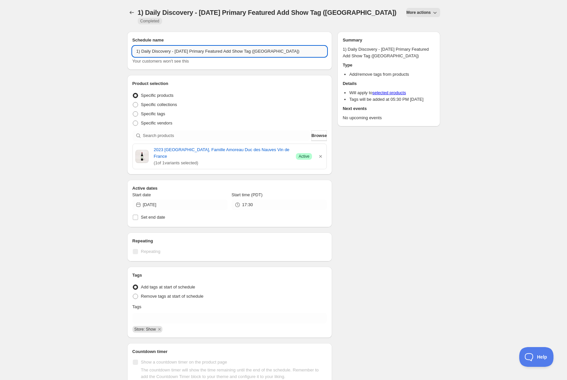
click at [193, 46] on input "1) Daily Discovery - [DATE] Primary Featured Add Show Tag ([GEOGRAPHIC_DATA])" at bounding box center [230, 51] width 195 height 11
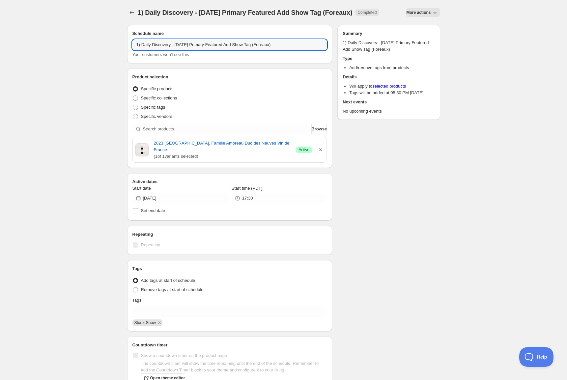
type input "1) Daily Discovery - [DATE] Primary Featured Add Show Tag (Foreaux)"
click at [320, 151] on icon "button" at bounding box center [321, 150] width 7 height 7
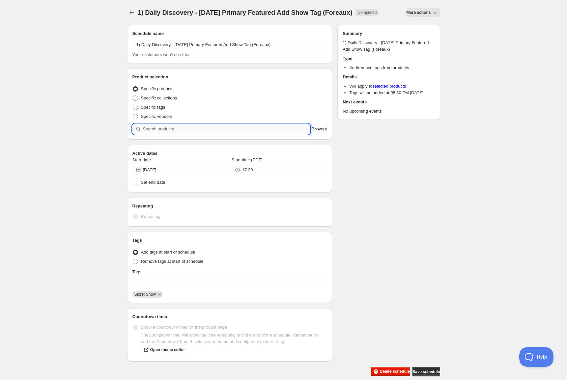
click at [264, 135] on input "search" at bounding box center [226, 129] width 167 height 11
paste input "SOMM2508-PFR20VSC-750"
type input "SOMM2508-PFR20VSC-750"
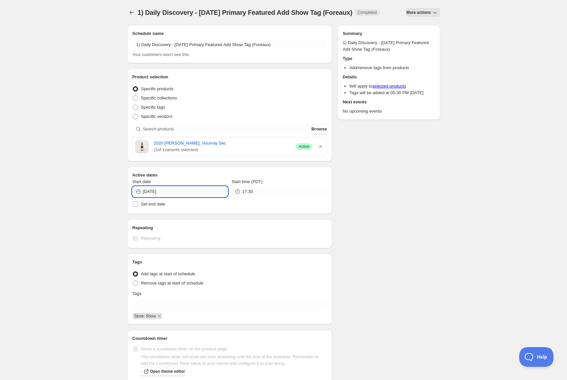
click at [181, 197] on input "[DATE]" at bounding box center [185, 192] width 85 height 11
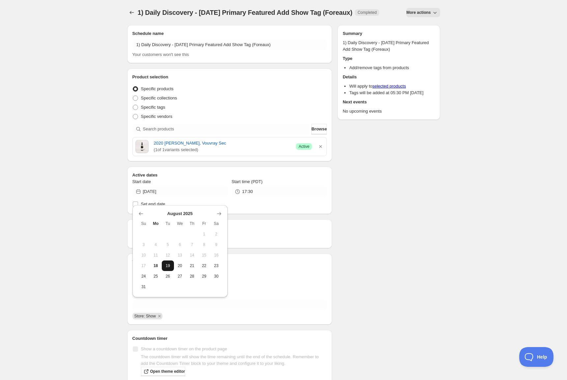
click at [170, 265] on span "19" at bounding box center [168, 265] width 7 height 5
type input "[DATE]"
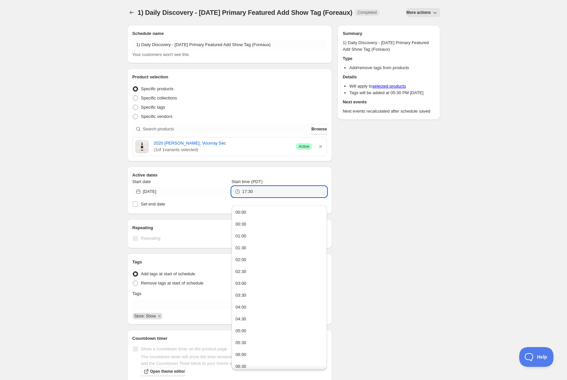
drag, startPoint x: 254, startPoint y: 198, endPoint x: 202, endPoint y: 191, distance: 52.0
click at [206, 192] on div "Start date [DATE] Start time (PDT) 17:30" at bounding box center [230, 188] width 195 height 18
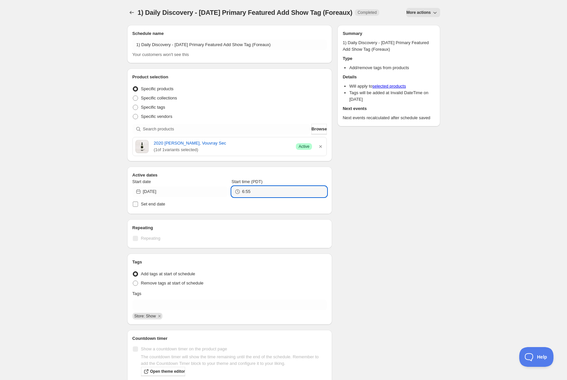
type input "06:55"
click at [155, 208] on span "Set end date" at bounding box center [153, 204] width 24 height 7
click at [138, 207] on input "Set end date" at bounding box center [135, 204] width 5 height 5
checkbox input "true"
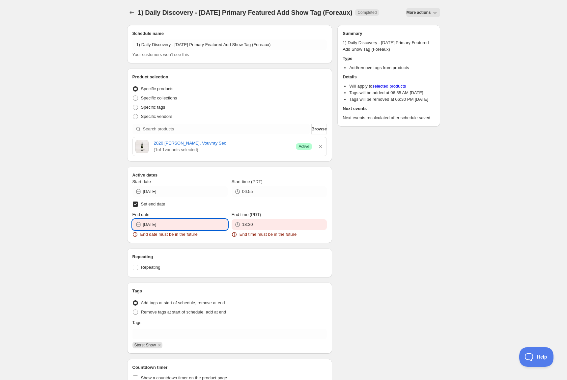
click at [177, 230] on input "[DATE]" at bounding box center [185, 225] width 85 height 11
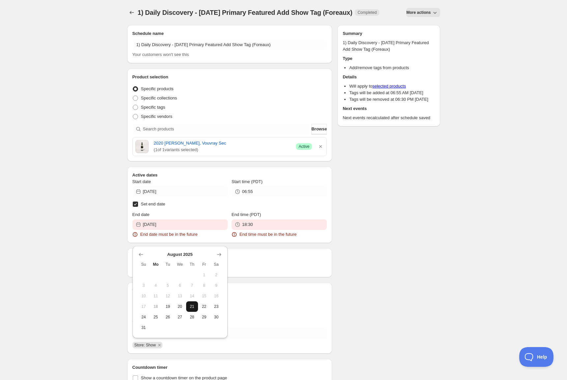
click at [194, 305] on span "21" at bounding box center [192, 306] width 7 height 5
type input "[DATE]"
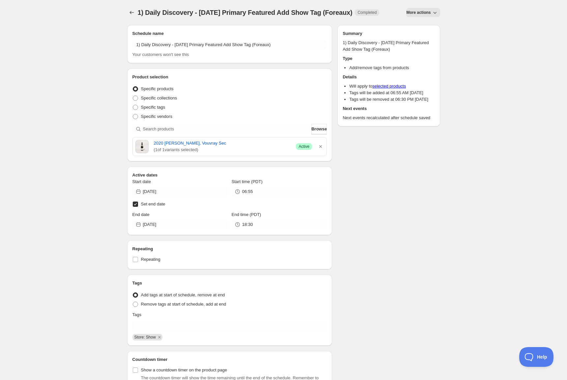
click at [136, 207] on input "Set end date" at bounding box center [135, 204] width 5 height 5
checkbox input "false"
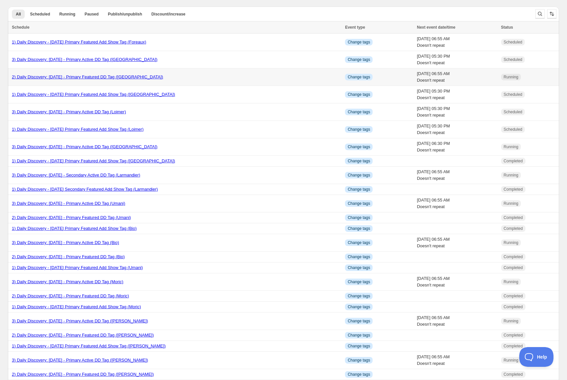
click at [48, 77] on link "2) Daily Discovery: [DATE] - Primary Featured DD Tag ([GEOGRAPHIC_DATA])" at bounding box center [87, 77] width 151 height 5
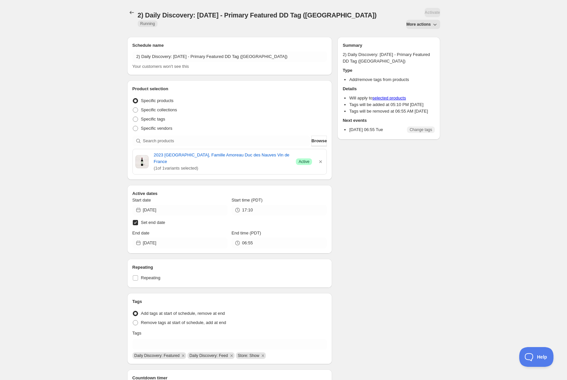
click at [423, 22] on span "More actions" at bounding box center [419, 24] width 24 height 5
click at [416, 27] on span "Duplicate" at bounding box center [425, 26] width 18 height 5
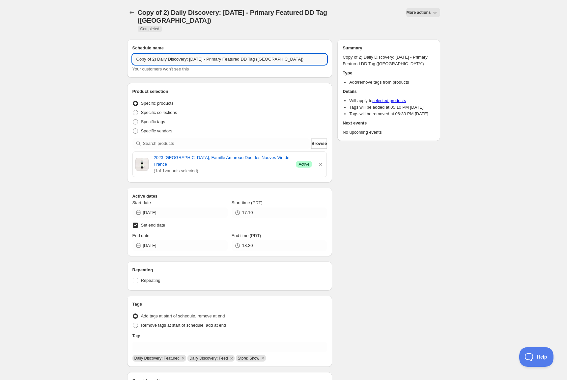
click at [152, 54] on input "Copy of 2) Daily Discovery: [DATE] - Primary Featured DD Tag ([GEOGRAPHIC_DATA])" at bounding box center [230, 59] width 195 height 11
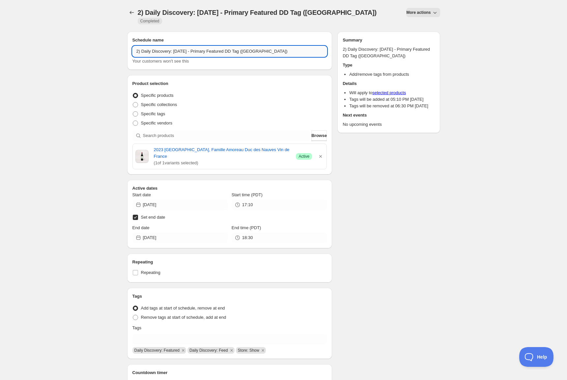
click at [190, 46] on input "2) Daily Discovery: [DATE] - Primary Featured DD Tag ([GEOGRAPHIC_DATA])" at bounding box center [230, 51] width 195 height 11
click at [261, 46] on input "2) Daily Discovery: [DATE] - Primary Featured DD Tag ([GEOGRAPHIC_DATA])" at bounding box center [230, 51] width 195 height 11
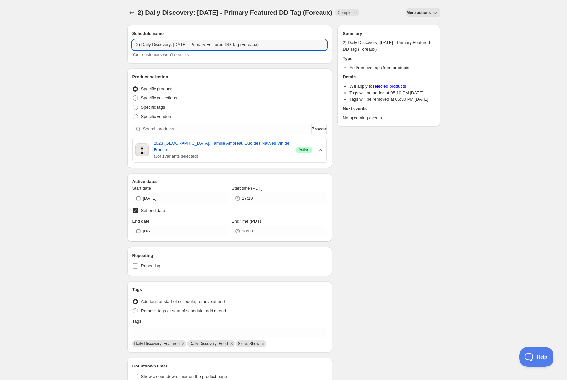
type input "2) Daily Discovery: [DATE] - Primary Featured DD Tag (Foreaux)"
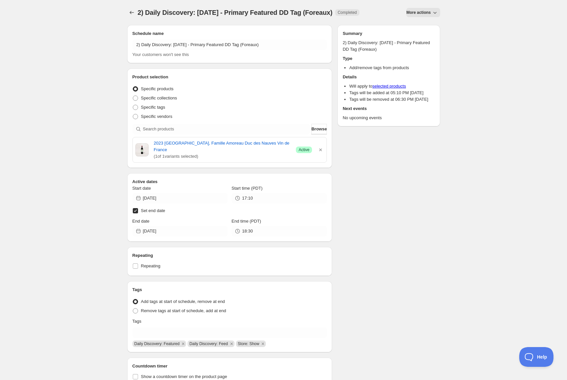
drag, startPoint x: 320, startPoint y: 145, endPoint x: 302, endPoint y: 141, distance: 19.2
click at [319, 147] on icon "button" at bounding box center [321, 150] width 7 height 7
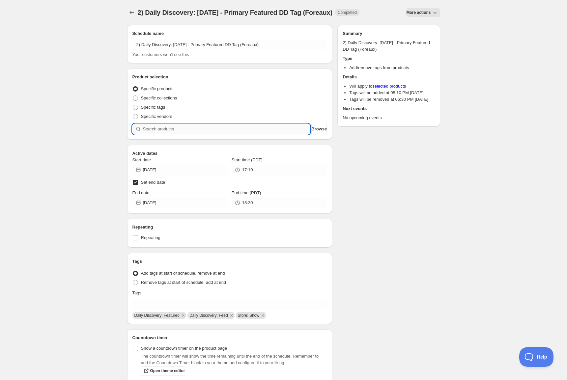
click at [250, 129] on input "search" at bounding box center [226, 129] width 167 height 11
paste input "SOMM2508-PFR20VSC-750"
type input "SOMM2508-PFR20VSC-750"
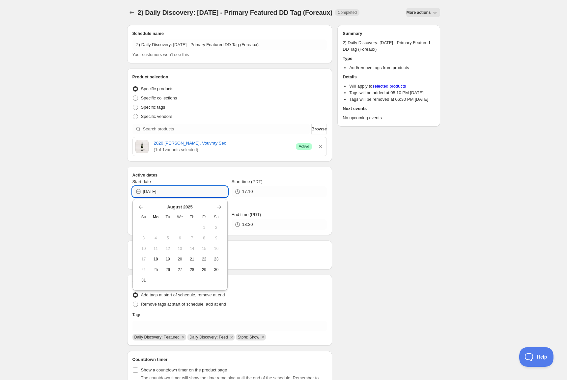
click at [205, 190] on input "[DATE]" at bounding box center [185, 192] width 85 height 11
click at [164, 254] on tbody "1 2 3 4 5 6 7 8 9 10 11 12 13 14 15 16 17 18 19 20 21 22 23 24 25 26 27 28 29 3…" at bounding box center [180, 254] width 85 height 63
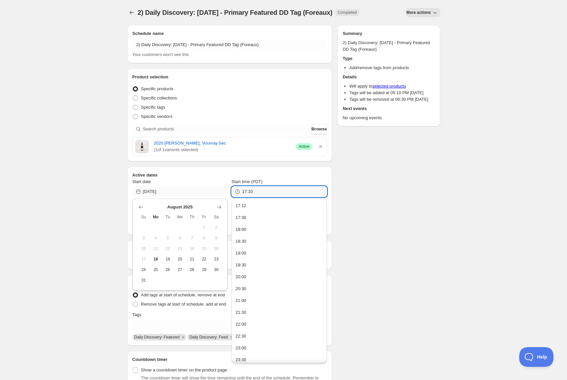
drag, startPoint x: 263, startPoint y: 193, endPoint x: 211, endPoint y: 187, distance: 52.4
click at [212, 188] on div "Start date [DATE] Start time (PDT) 17:10" at bounding box center [230, 188] width 195 height 18
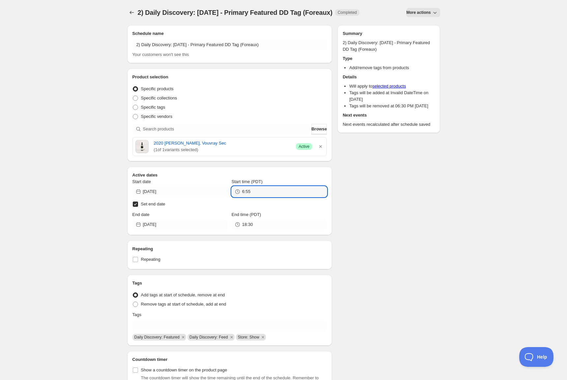
type input "06:55"
click at [204, 209] on label "Set end date" at bounding box center [230, 204] width 195 height 9
click at [138, 207] on input "Set end date" at bounding box center [135, 204] width 5 height 5
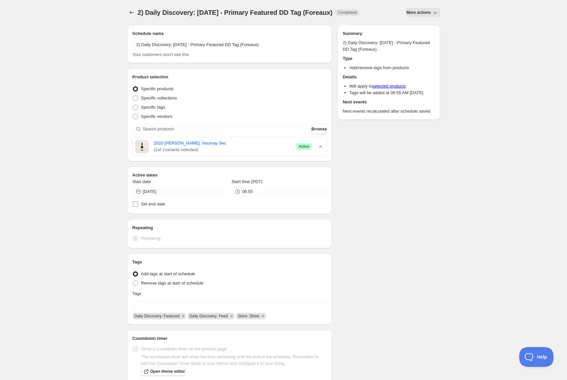
click at [151, 204] on span "Set end date" at bounding box center [153, 204] width 24 height 5
click at [138, 204] on input "Set end date" at bounding box center [135, 204] width 5 height 5
checkbox input "true"
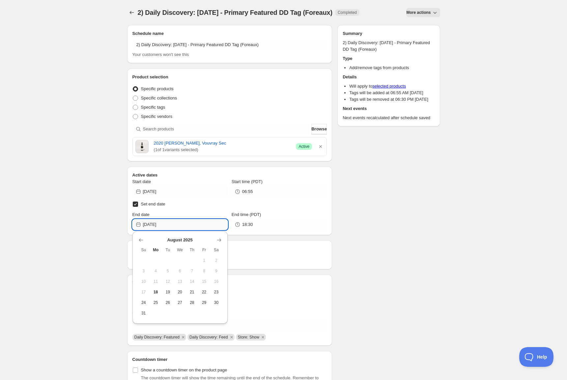
click at [184, 227] on input "[DATE]" at bounding box center [185, 225] width 85 height 11
click at [172, 289] on button "19" at bounding box center [168, 292] width 12 height 11
type input "[DATE]"
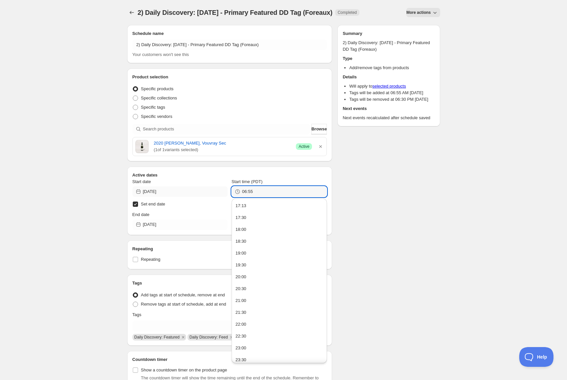
drag, startPoint x: 262, startPoint y: 191, endPoint x: 194, endPoint y: 189, distance: 68.6
click at [196, 188] on div "Start date [DATE] Start time (PDT) 06:55" at bounding box center [230, 188] width 195 height 18
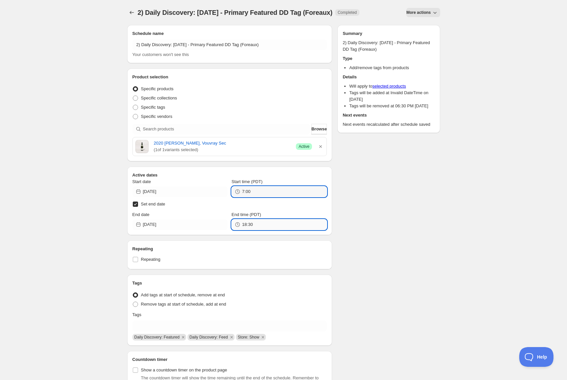
type input "07:00"
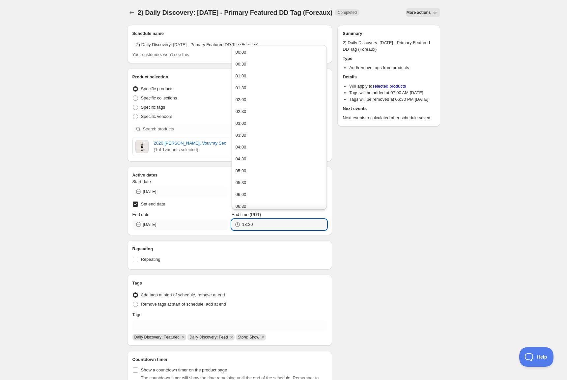
drag, startPoint x: 267, startPoint y: 223, endPoint x: 199, endPoint y: 225, distance: 67.9
click at [203, 225] on div "End date [DATE] End time (PDT) 18:30" at bounding box center [230, 221] width 195 height 18
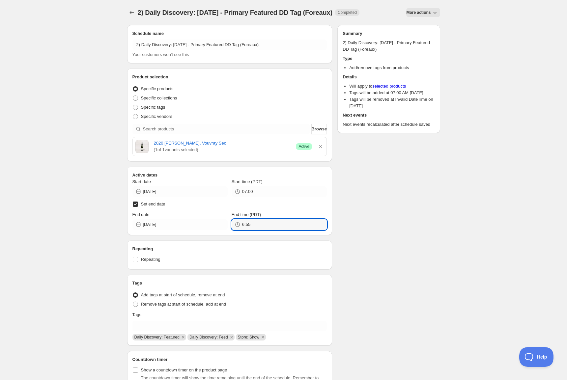
type input "06:55"
click at [396, 205] on div "Schedule name 2) Daily Discovery: [DATE] - Primary Featured DD Tag (Foreaux) Yo…" at bounding box center [281, 220] width 318 height 400
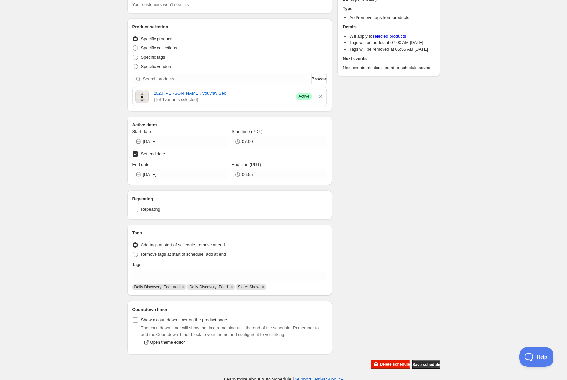
scroll to position [52, 0]
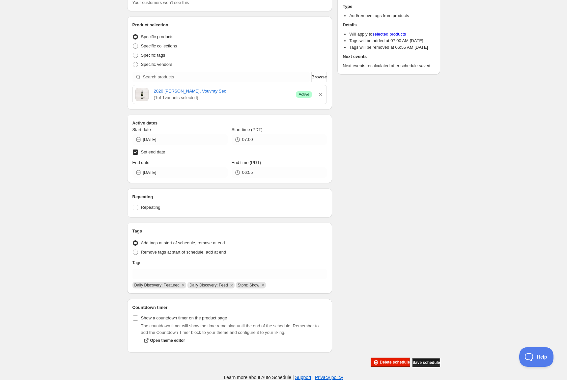
click at [430, 360] on span "Save schedule" at bounding box center [426, 362] width 27 height 5
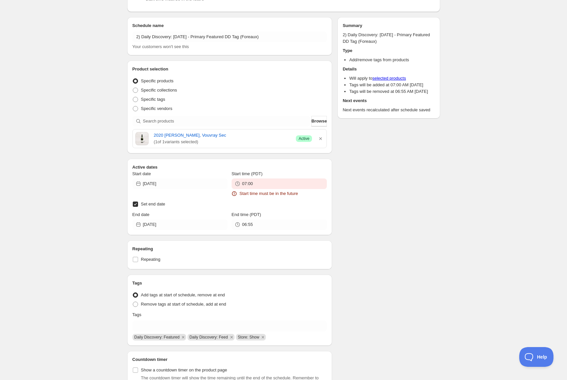
scroll to position [96, 0]
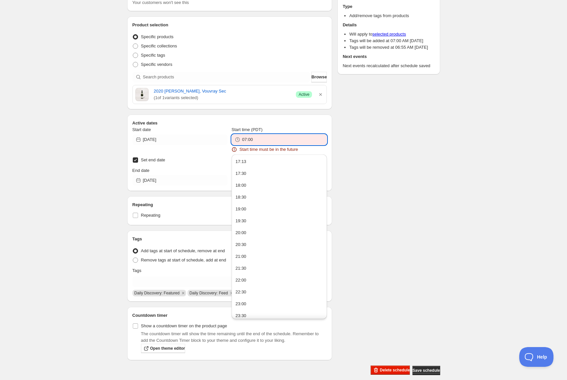
click at [287, 136] on input "07:00" at bounding box center [284, 140] width 85 height 11
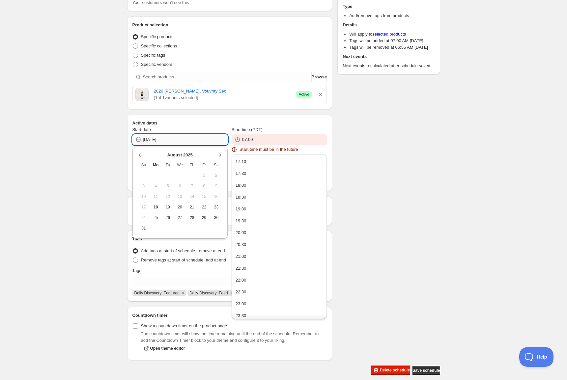
click at [218, 138] on input "[DATE]" at bounding box center [185, 140] width 85 height 11
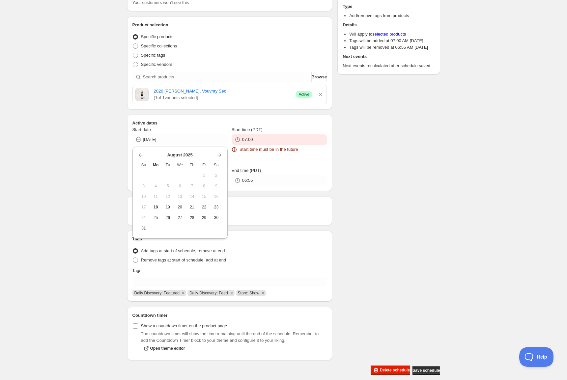
click at [163, 205] on button "19" at bounding box center [168, 207] width 12 height 11
type input "[DATE]"
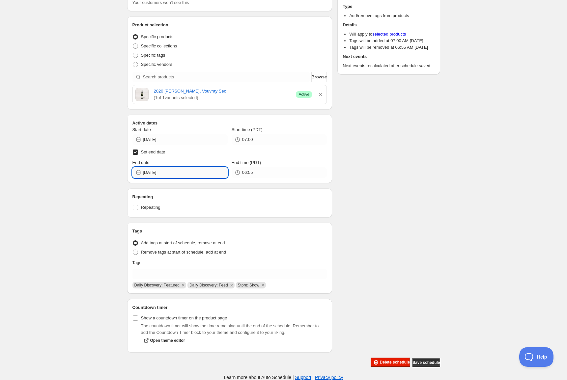
click at [219, 169] on input "[DATE]" at bounding box center [185, 172] width 85 height 11
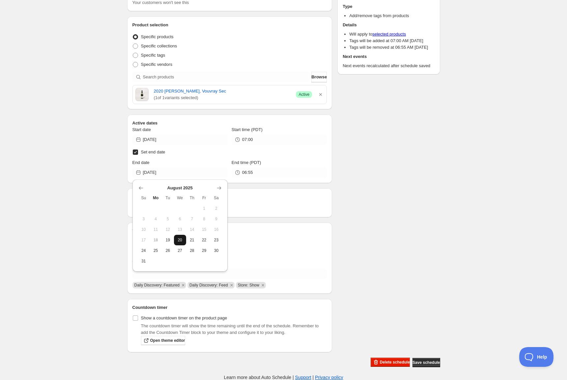
click at [177, 240] on span "20" at bounding box center [180, 240] width 7 height 5
type input "[DATE]"
click at [422, 362] on span "Save schedule" at bounding box center [426, 362] width 27 height 5
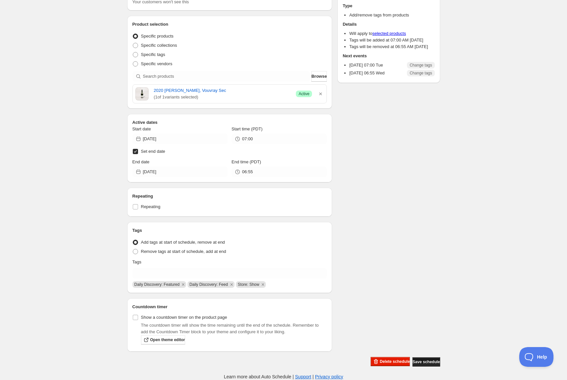
scroll to position [52, 0]
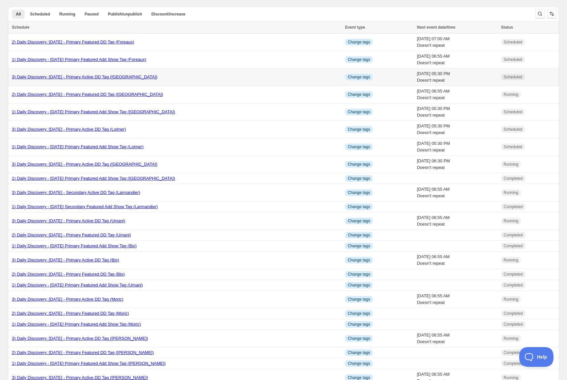
click at [114, 76] on link "3) Daily Discovery: [DATE] - Primary Active DD Tag ([GEOGRAPHIC_DATA])" at bounding box center [85, 77] width 146 height 5
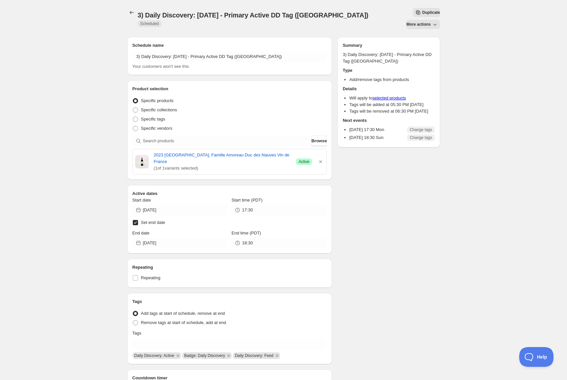
click at [421, 22] on span "More actions" at bounding box center [419, 24] width 24 height 5
click at [422, 10] on span "Duplicate" at bounding box center [431, 12] width 18 height 5
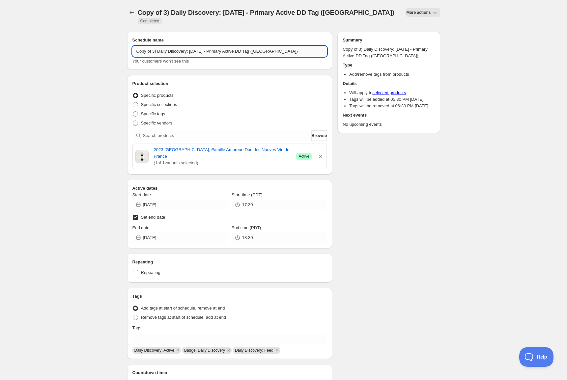
click at [152, 47] on input "Copy of 3) Daily Discovery: [DATE] - Primary Active DD Tag ([GEOGRAPHIC_DATA])" at bounding box center [230, 51] width 195 height 11
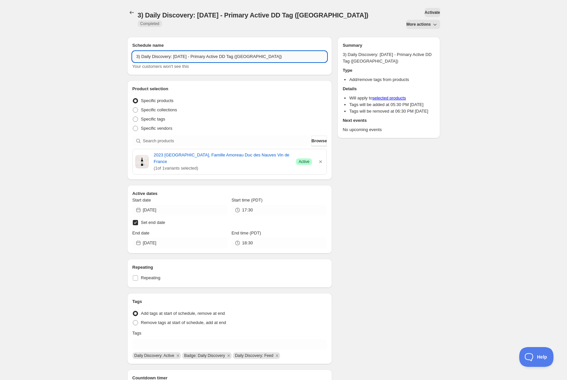
click at [190, 51] on input "3) Daily Discovery: [DATE] - Primary Active DD Tag ([GEOGRAPHIC_DATA])" at bounding box center [230, 56] width 195 height 11
click at [256, 51] on input "3) Daily Discovery: [DATE] - Primary Active DD Tag ([GEOGRAPHIC_DATA])" at bounding box center [230, 56] width 195 height 11
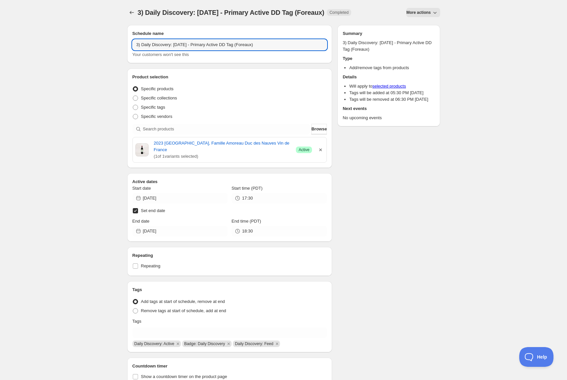
type input "3) Daily Discovery: [DATE] - Primary Active DD Tag (Foreaux)"
click at [320, 149] on icon "button" at bounding box center [320, 150] width 3 height 3
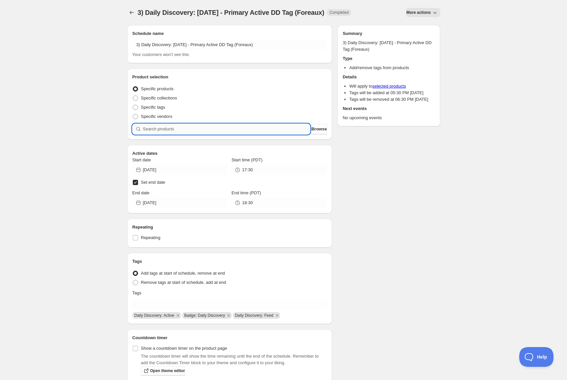
click at [279, 130] on input "search" at bounding box center [226, 129] width 167 height 11
paste input "SOMM2508-PFR20VSC-750"
type input "SOMM2508-PFR20VSC-750"
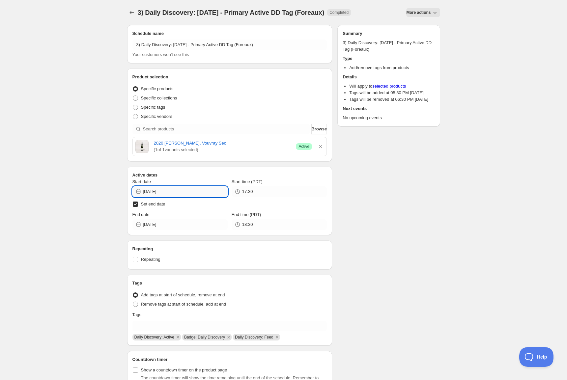
click at [180, 190] on input "[DATE]" at bounding box center [185, 192] width 85 height 11
click at [173, 260] on button "19" at bounding box center [168, 259] width 12 height 11
type input "[DATE]"
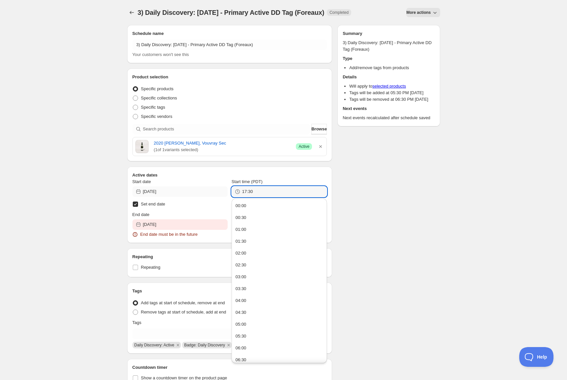
drag, startPoint x: 252, startPoint y: 190, endPoint x: 163, endPoint y: 191, distance: 88.4
click at [163, 191] on div "Start date [DATE] Start time (PDT) 17:30" at bounding box center [230, 188] width 195 height 18
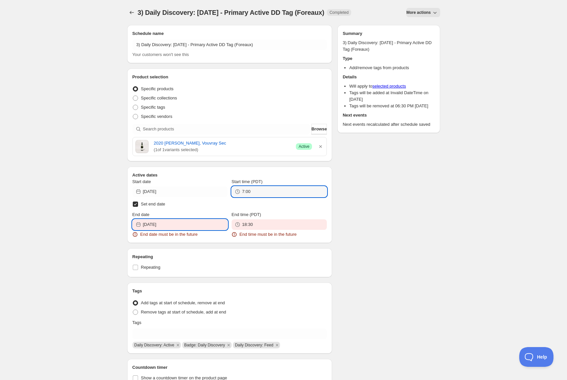
type input "07:00"
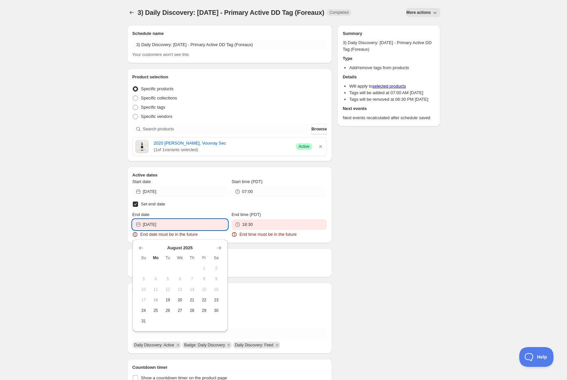
click at [194, 226] on input "[DATE]" at bounding box center [185, 225] width 85 height 11
click at [221, 249] on icon "Show next month, September 2025" at bounding box center [219, 248] width 4 height 3
click at [167, 268] on span "2" at bounding box center [168, 268] width 7 height 5
type input "[DATE]"
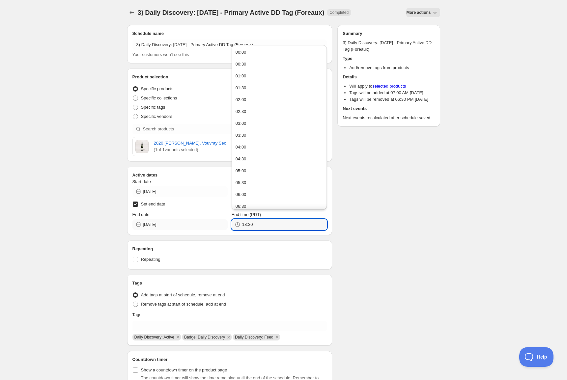
drag, startPoint x: 266, startPoint y: 221, endPoint x: 200, endPoint y: 222, distance: 66.0
click at [200, 222] on div "End date [DATE] End time (PDT) 18:30" at bounding box center [230, 221] width 195 height 18
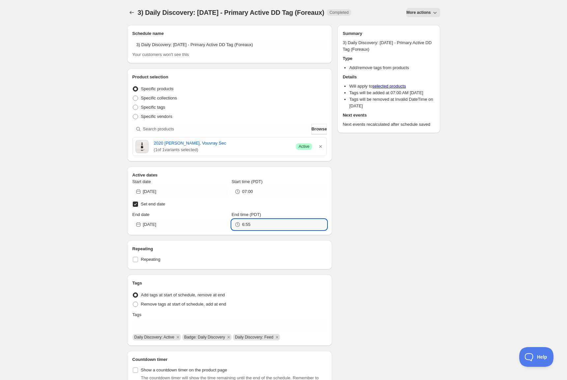
type input "06:55"
click at [385, 216] on div "Schedule name 3) Daily Discovery: [DATE] - Primary Active DD Tag (Foreaux) Your…" at bounding box center [281, 220] width 318 height 400
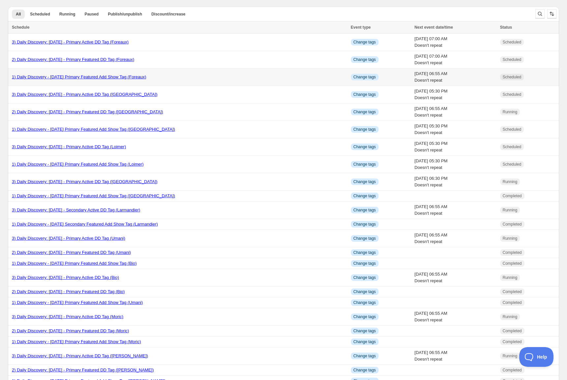
click at [82, 78] on link "1) Daily Discovery - [DATE] Primary Featured Add Show Tag (Foreaux)" at bounding box center [79, 77] width 135 height 5
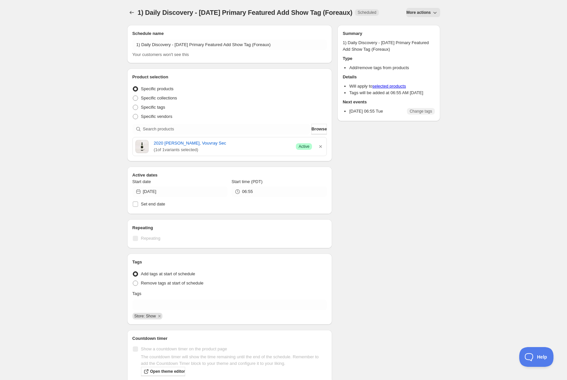
click at [427, 10] on button "More actions" at bounding box center [424, 12] width 34 height 9
click at [426, 27] on span "Duplicate" at bounding box center [425, 26] width 18 height 5
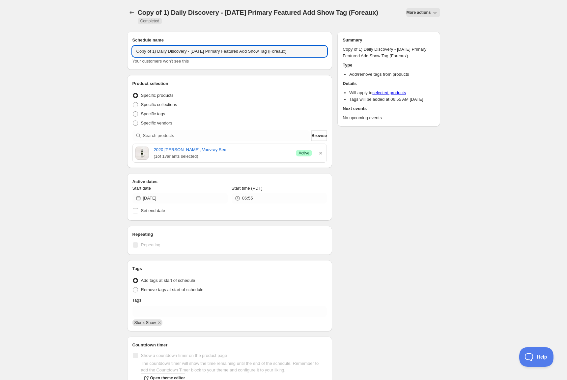
drag, startPoint x: 153, startPoint y: 59, endPoint x: 152, endPoint y: 71, distance: 11.6
click at [153, 57] on input "Copy of 1) Daily Discovery - [DATE] Primary Featured Add Show Tag (Foreaux)" at bounding box center [230, 51] width 195 height 11
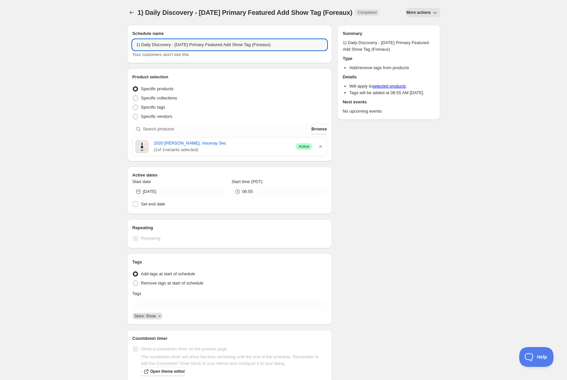
drag, startPoint x: 193, startPoint y: 50, endPoint x: 191, endPoint y: 61, distance: 11.8
click at [193, 50] on input "1) Daily Discovery - [DATE] Primary Featured Add Show Tag (Foreaux)" at bounding box center [230, 45] width 195 height 11
drag, startPoint x: 281, startPoint y: 50, endPoint x: 283, endPoint y: 67, distance: 17.6
click at [281, 50] on input "1) Daily Discovery - [DATE] Primary Featured Add Show Tag (Foreaux)" at bounding box center [230, 45] width 195 height 11
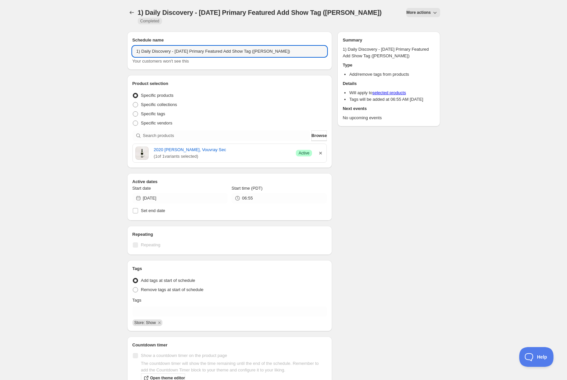
type input "1) Daily Discovery - [DATE] Primary Featured Add Show Tag ([PERSON_NAME])"
click at [322, 155] on icon "button" at bounding box center [321, 153] width 7 height 7
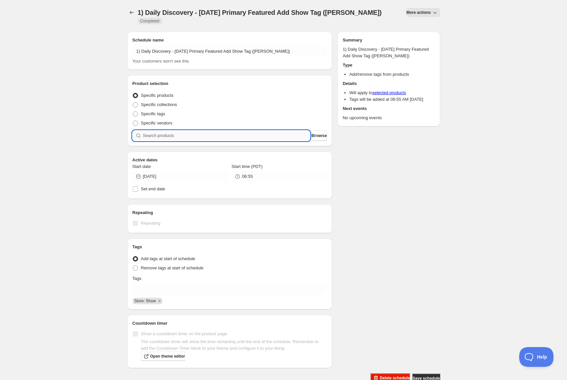
click at [267, 134] on input "search" at bounding box center [226, 136] width 167 height 11
paste input "SOMM2508-HFG23PNR-750"
type input "SOMM2508-HFG23PNR-750"
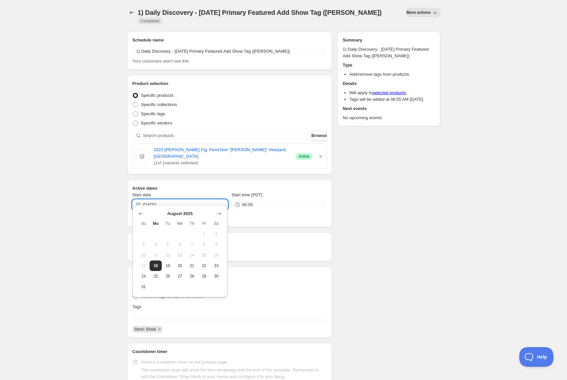
click at [203, 202] on input "[DATE]" at bounding box center [185, 205] width 85 height 11
click at [183, 266] on span "20" at bounding box center [180, 265] width 7 height 5
type input "[DATE]"
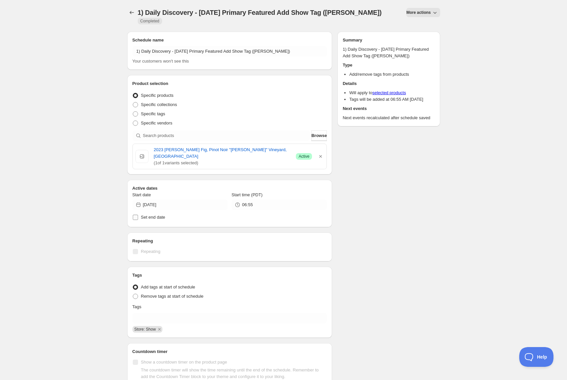
click at [160, 215] on span "Set end date" at bounding box center [153, 217] width 24 height 5
click at [138, 215] on input "Set end date" at bounding box center [135, 217] width 5 height 5
checkbox input "true"
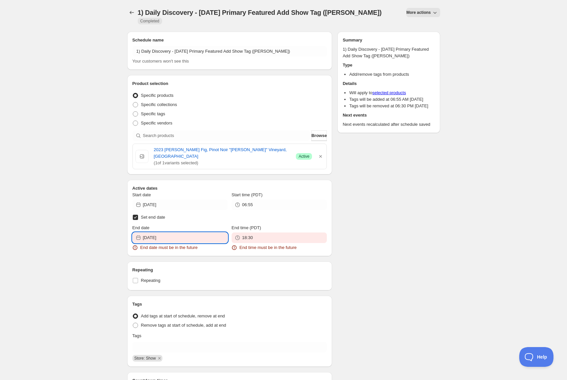
click at [189, 233] on input "[DATE]" at bounding box center [185, 238] width 85 height 11
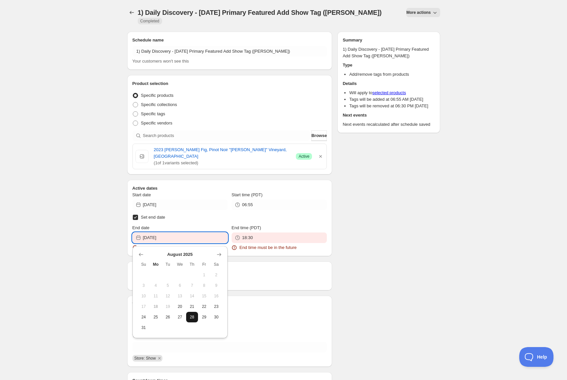
click at [189, 319] on span "28" at bounding box center [192, 317] width 7 height 5
type input "[DATE]"
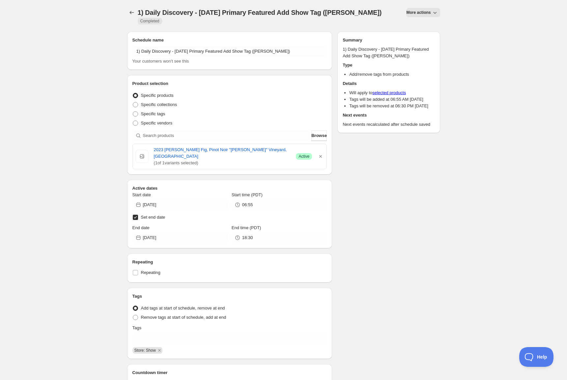
click at [141, 215] on span "Set end date" at bounding box center [153, 217] width 24 height 5
click at [138, 215] on input "Set end date" at bounding box center [135, 217] width 5 height 5
checkbox input "false"
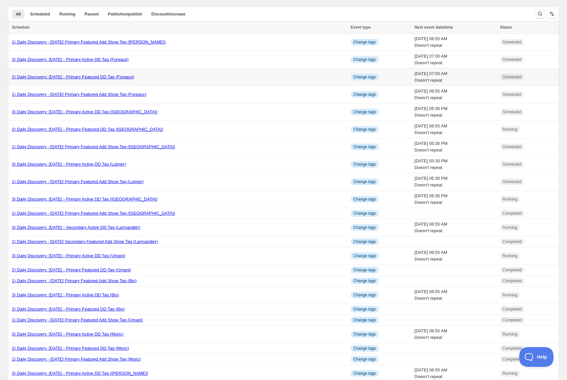
click at [83, 76] on link "2) Daily Discovery: [DATE] - Primary Featured DD Tag (Foreaux)" at bounding box center [73, 77] width 123 height 5
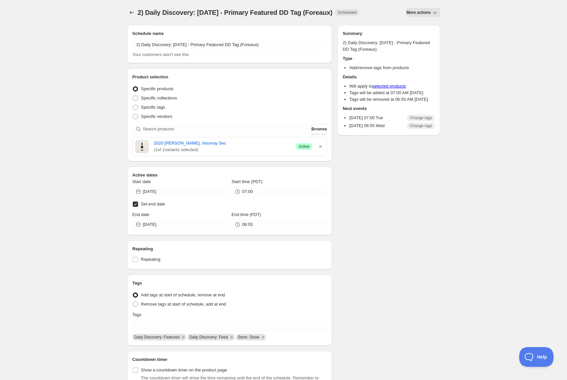
click at [432, 10] on icon "button" at bounding box center [435, 12] width 7 height 7
click at [423, 24] on span "Duplicate" at bounding box center [425, 26] width 18 height 5
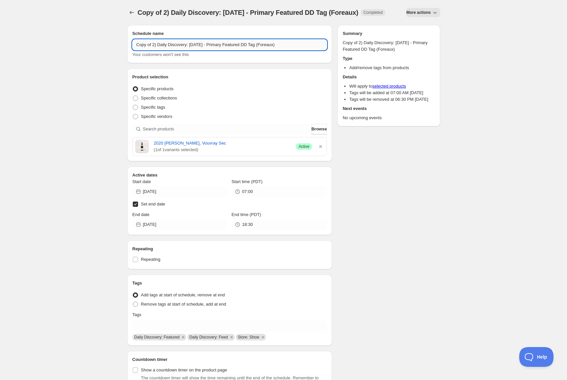
click at [152, 50] on input "Copy of 2) Daily Discovery: [DATE] - Primary Featured DD Tag (Foreaux)" at bounding box center [230, 45] width 195 height 11
click at [190, 44] on input "2) Daily Discovery: [DATE] - Primary Featured DD Tag (Foreaux)" at bounding box center [230, 45] width 195 height 11
click at [269, 44] on input "2) Daily Discovery: [DATE] - Primary Featured DD Tag (Foreaux)" at bounding box center [230, 45] width 195 height 11
type input "2) Daily Discovery: [DATE] - Primary Featured DD Tag ([PERSON_NAME])"
click at [319, 148] on icon "button" at bounding box center [321, 146] width 7 height 7
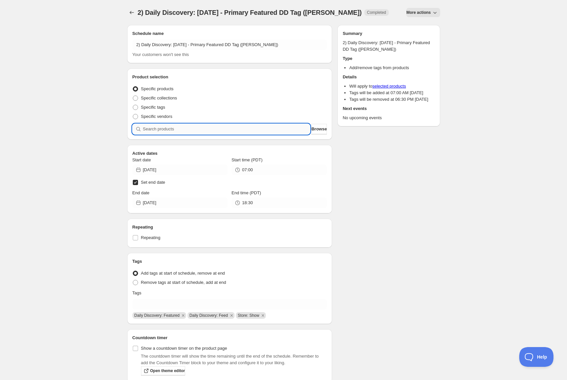
click at [274, 131] on input "search" at bounding box center [226, 129] width 167 height 11
paste input "SOMM2508-HFG23PNR-750"
type input "SOMM2508-HFG23PNR-750"
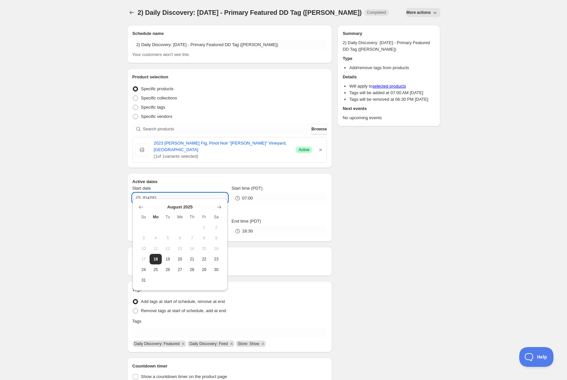
click at [208, 193] on input "[DATE]" at bounding box center [185, 198] width 85 height 11
click at [178, 257] on span "20" at bounding box center [180, 259] width 7 height 5
type input "[DATE]"
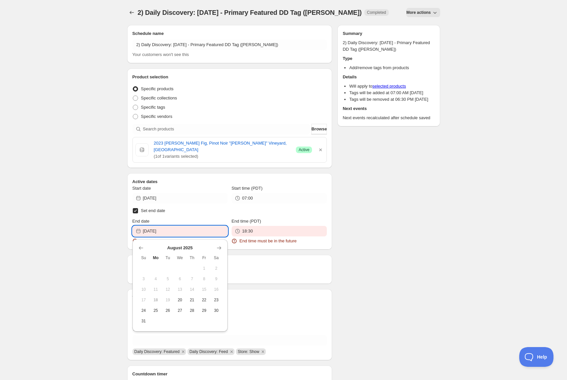
click at [193, 227] on input "[DATE]" at bounding box center [185, 231] width 85 height 11
click at [193, 299] on span "21" at bounding box center [192, 300] width 7 height 5
type input "[DATE]"
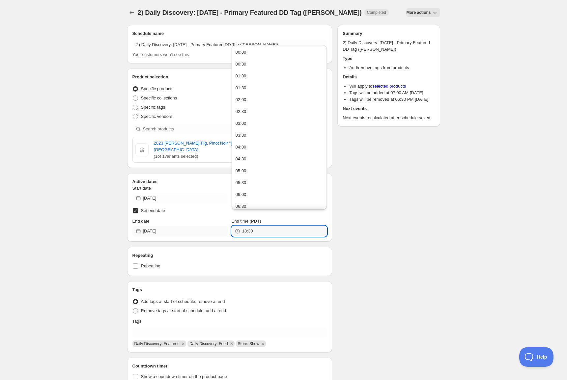
drag, startPoint x: 260, startPoint y: 224, endPoint x: 222, endPoint y: 226, distance: 38.0
click at [222, 226] on div "End date [DATE] End time (PDT) 18:30" at bounding box center [230, 227] width 195 height 18
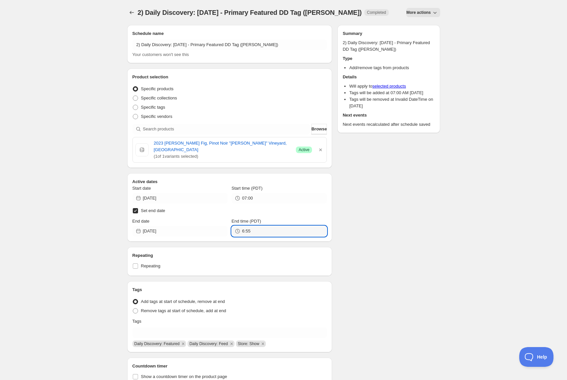
type input "06:55"
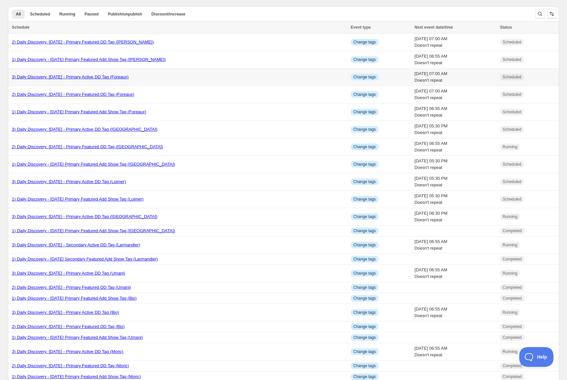
click at [59, 74] on div "3) Daily Discovery: [DATE] - Primary Active DD Tag (Foreaux)" at bounding box center [179, 77] width 335 height 7
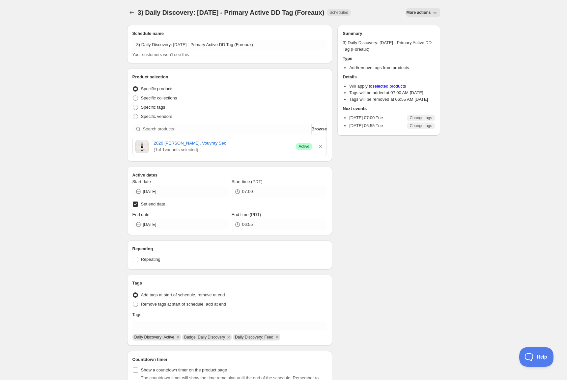
click at [434, 15] on icon "button" at bounding box center [435, 12] width 7 height 7
click at [429, 28] on span "Duplicate" at bounding box center [425, 26] width 18 height 5
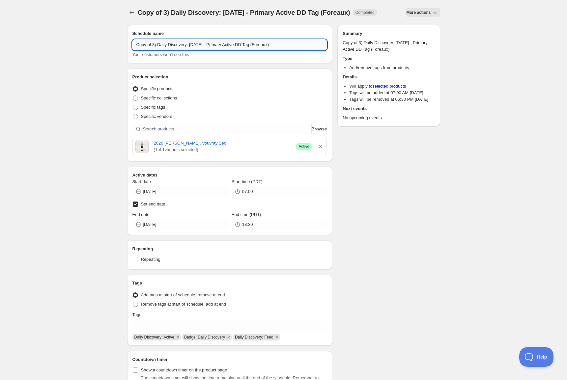
click at [152, 50] on input "Copy of 3) Daily Discovery: [DATE] - Primary Active DD Tag (Foreaux)" at bounding box center [230, 45] width 195 height 11
click at [190, 45] on input "3) Daily Discovery: [DATE] - Primary Active DD Tag (Foreaux)" at bounding box center [230, 45] width 195 height 11
drag, startPoint x: 263, startPoint y: 45, endPoint x: 270, endPoint y: 80, distance: 36.2
click at [263, 45] on input "3) Daily Discovery: [DATE] - Primary Active DD Tag (Foreaux)" at bounding box center [230, 45] width 195 height 11
type input "3) Daily Discovery: [DATE] - Primary Active DD Tag ([PERSON_NAME])"
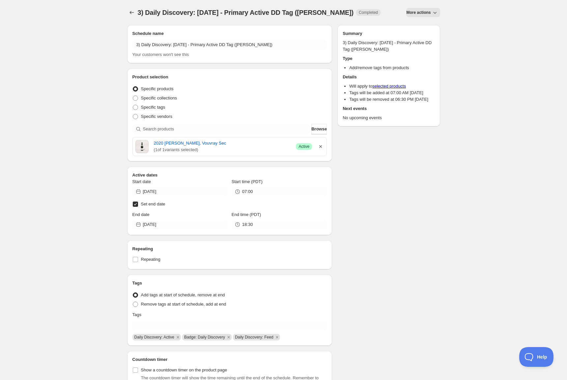
drag, startPoint x: 320, startPoint y: 147, endPoint x: 283, endPoint y: 136, distance: 39.0
click at [320, 147] on icon "button" at bounding box center [321, 146] width 7 height 7
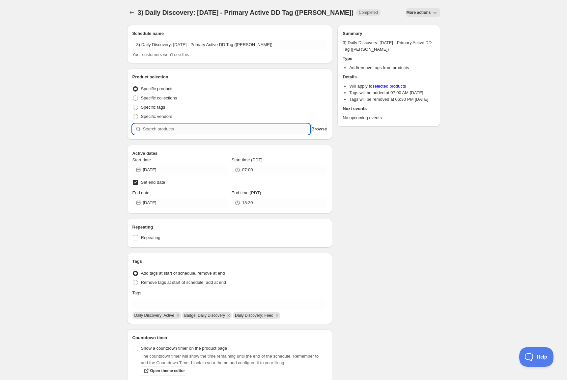
click at [277, 129] on input "search" at bounding box center [226, 129] width 167 height 11
paste input "SOMM2508-HFG23PNR-750"
type input "SOMM2508-HFG23PNR-750"
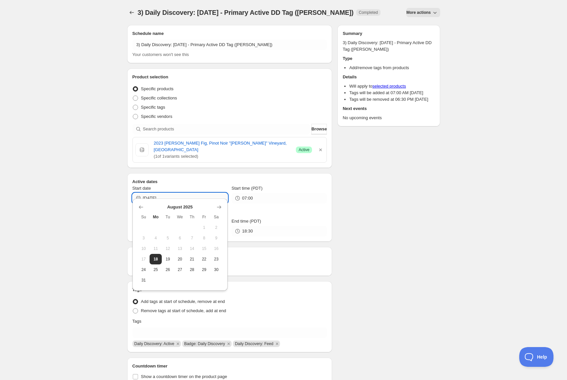
click at [212, 193] on input "[DATE]" at bounding box center [185, 198] width 85 height 11
click at [181, 259] on span "20" at bounding box center [180, 259] width 7 height 5
type input "[DATE]"
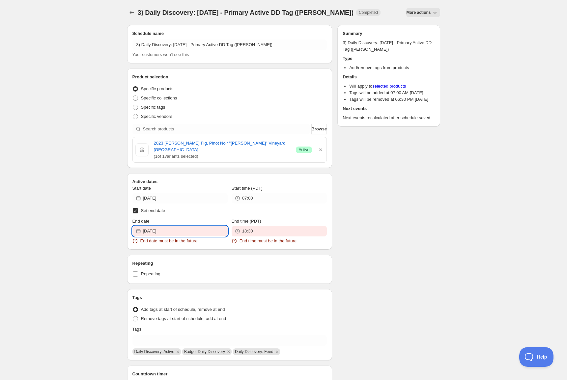
click at [203, 227] on input "[DATE]" at bounding box center [185, 231] width 85 height 11
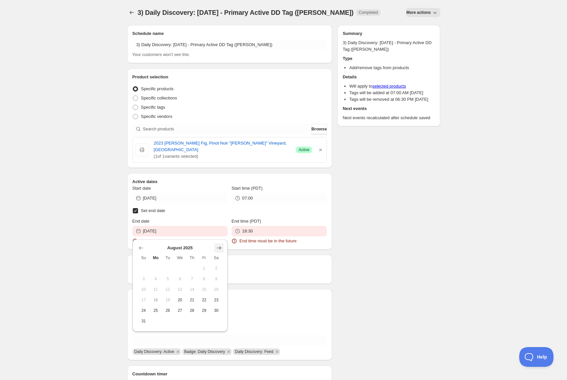
click at [217, 248] on icon "Show next month, September 2025" at bounding box center [219, 248] width 7 height 7
click at [170, 267] on span "2" at bounding box center [168, 268] width 7 height 5
type input "[DATE]"
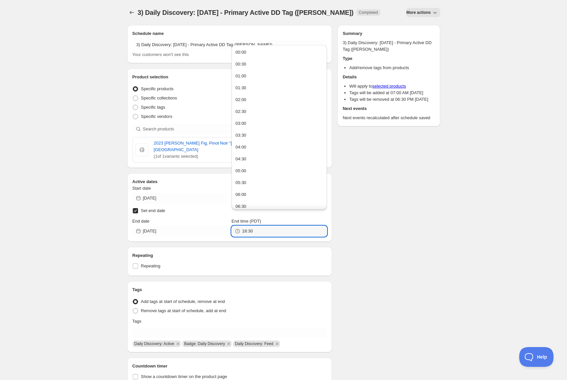
drag, startPoint x: 257, startPoint y: 224, endPoint x: 142, endPoint y: 214, distance: 115.5
click at [140, 219] on div "End date [DATE] End time (PDT) 18:30" at bounding box center [230, 227] width 195 height 18
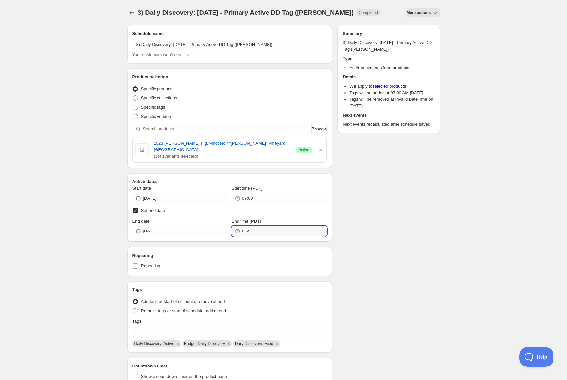
type input "06:55"
